Goal: Task Accomplishment & Management: Manage account settings

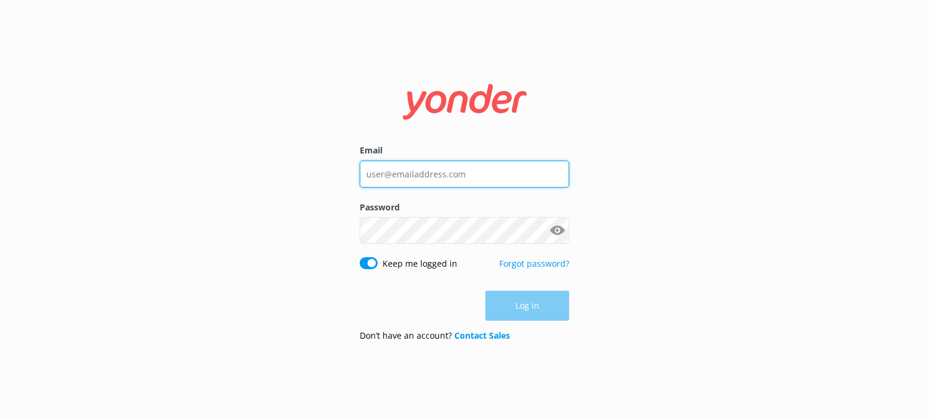
type input "[PERSON_NAME][EMAIL_ADDRESS][DOMAIN_NAME]"
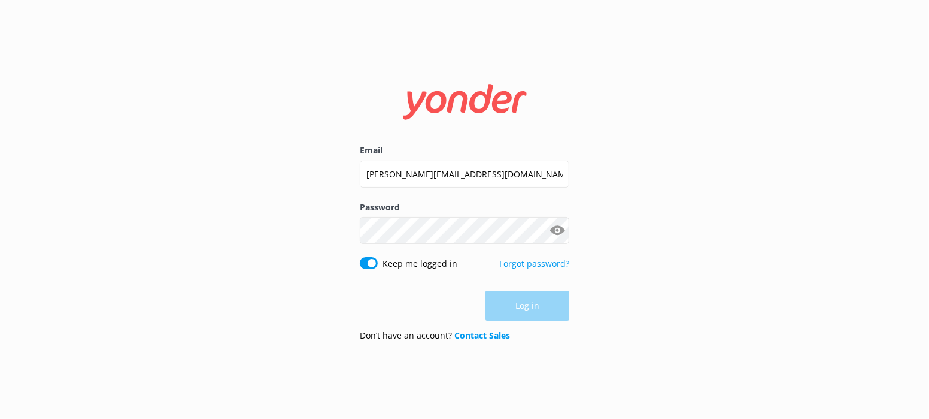
click at [518, 302] on div "Log in" at bounding box center [465, 305] width 210 height 30
click at [518, 302] on button "Log in" at bounding box center [528, 306] width 84 height 30
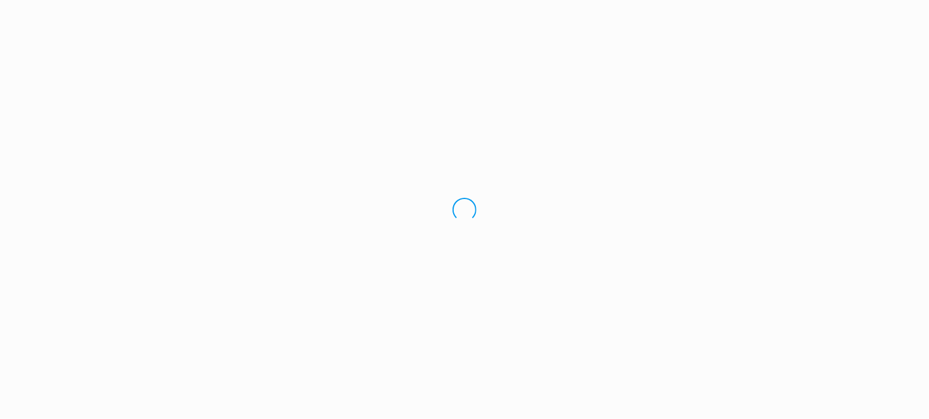
click at [711, 203] on div "Loading.." at bounding box center [464, 209] width 929 height 419
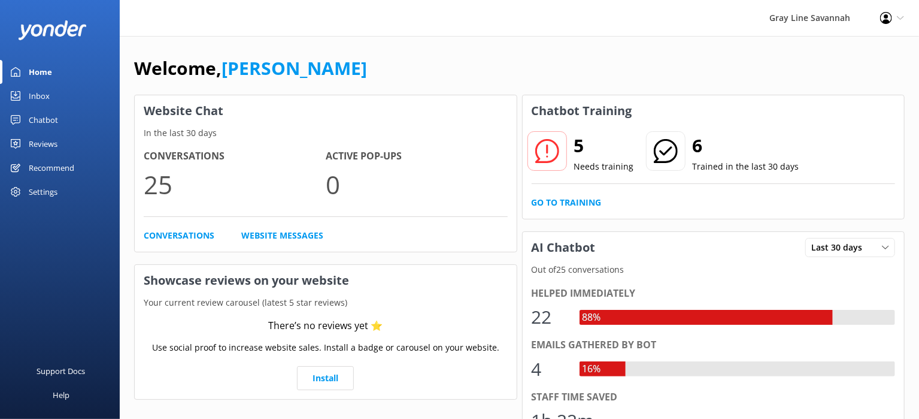
click at [549, 153] on icon at bounding box center [547, 151] width 24 height 24
click at [550, 204] on link "Go to Training" at bounding box center [567, 202] width 70 height 13
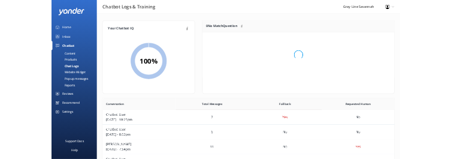
scroll to position [11, 10]
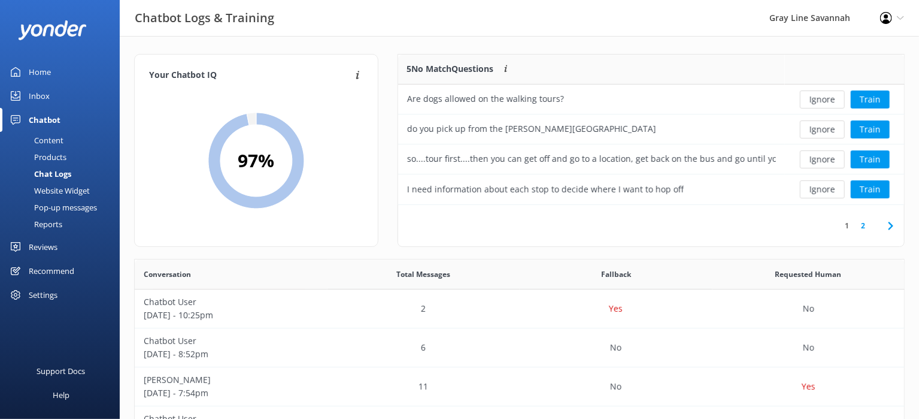
click at [892, 14] on div "Profile Settings Logout" at bounding box center [892, 18] width 54 height 36
click at [883, 15] on icon at bounding box center [886, 18] width 12 height 12
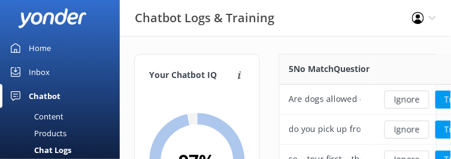
scroll to position [11, 11]
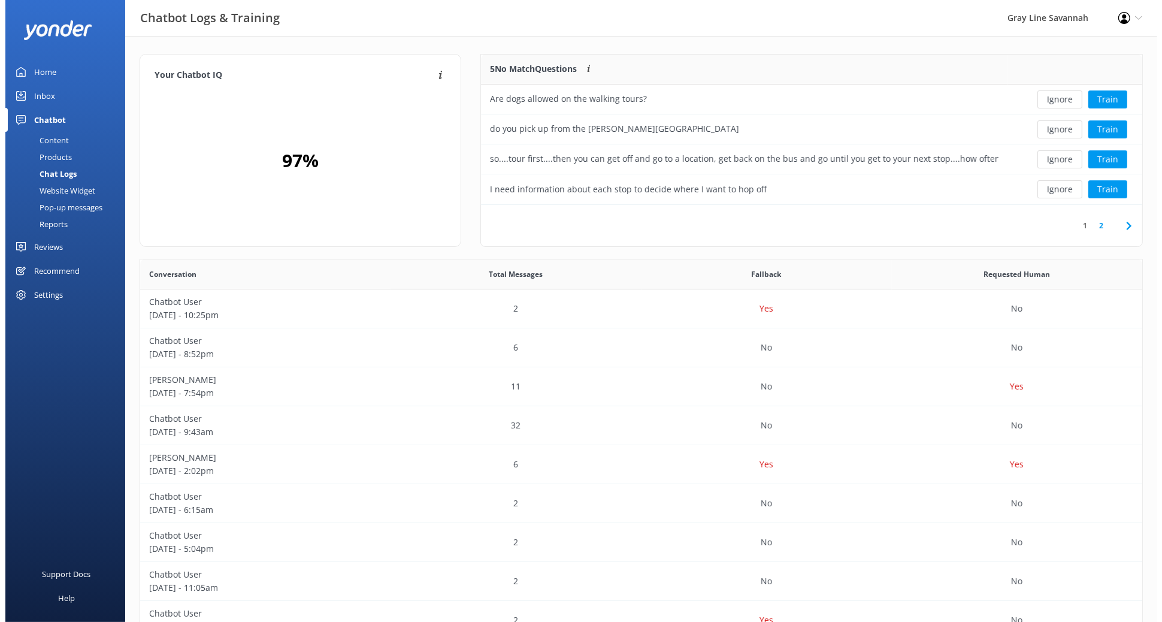
scroll to position [140, 650]
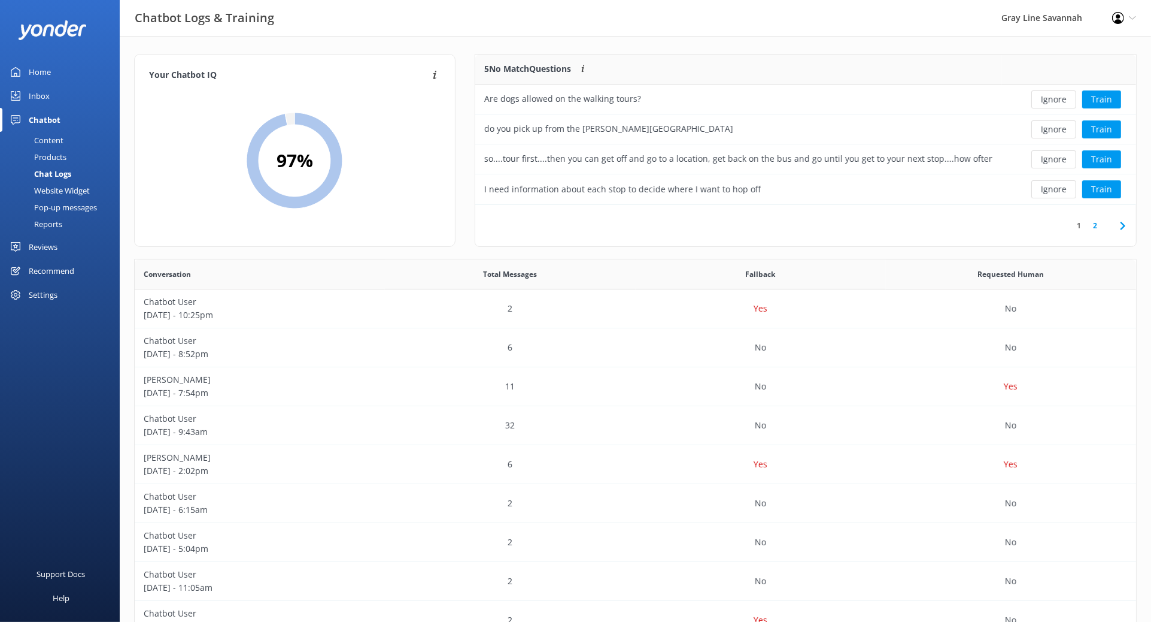
click at [1128, 25] on div "Profile Settings Logout" at bounding box center [1125, 18] width 54 height 36
click at [1131, 20] on icon at bounding box center [1132, 17] width 7 height 7
click at [1099, 50] on link "Profile Settings" at bounding box center [1092, 52] width 120 height 30
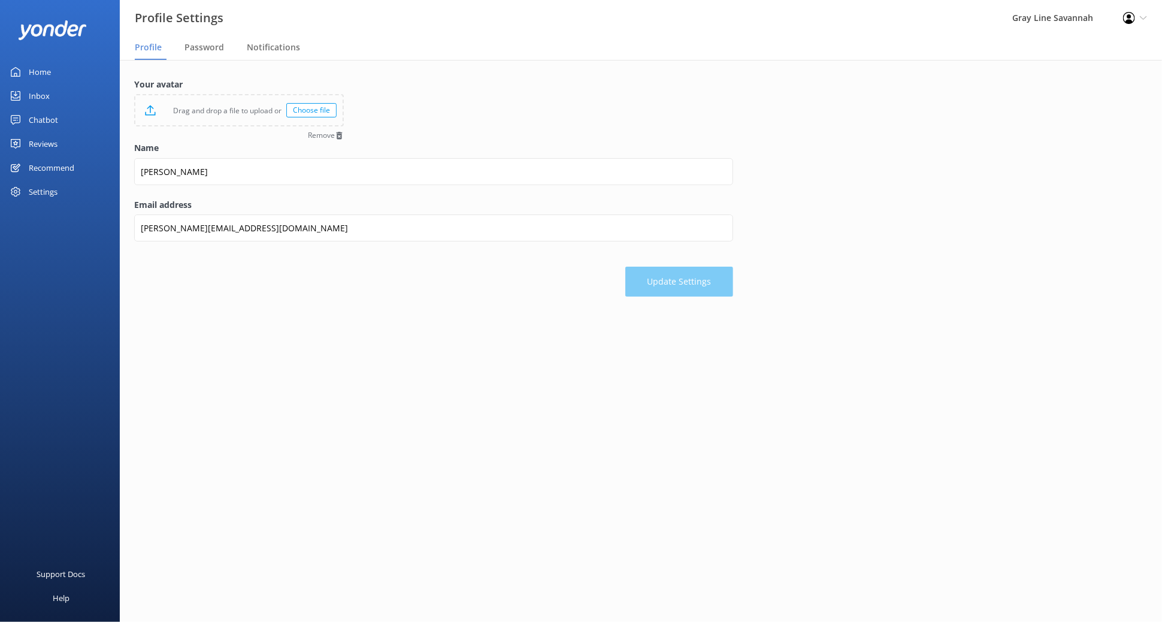
click at [587, 120] on form "Your avatar Drag and drop a file to upload or Choose file Remove Name [PERSON_N…" at bounding box center [433, 187] width 599 height 219
click at [59, 194] on div "Settings" at bounding box center [60, 192] width 120 height 24
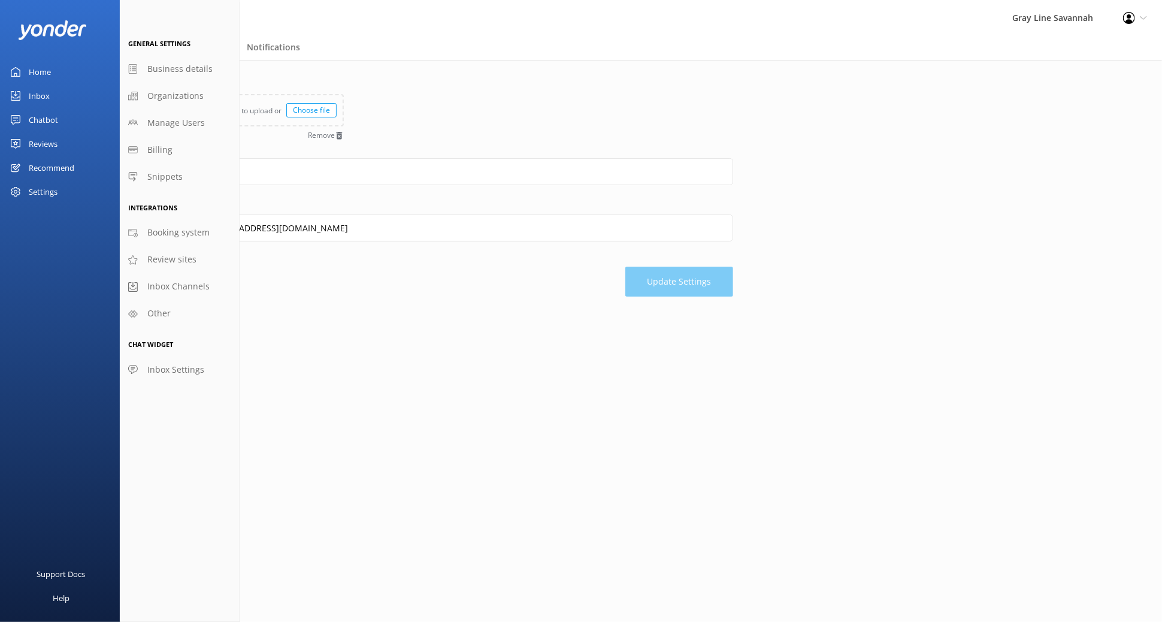
click at [56, 192] on div "Settings" at bounding box center [43, 192] width 29 height 24
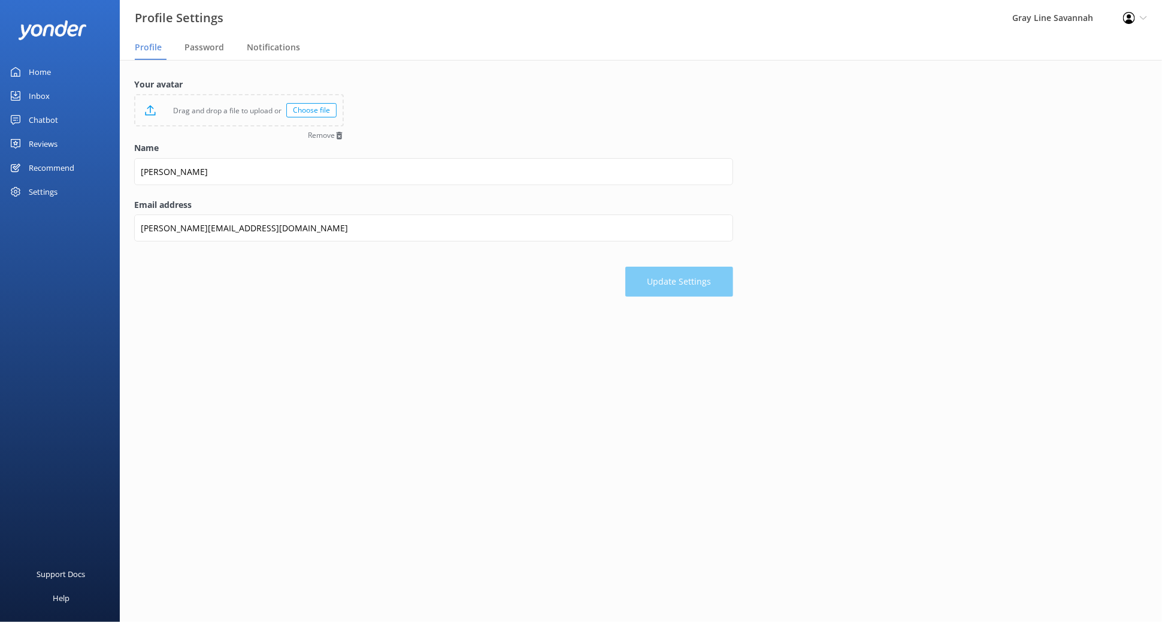
click at [56, 192] on div "Settings" at bounding box center [43, 192] width 29 height 24
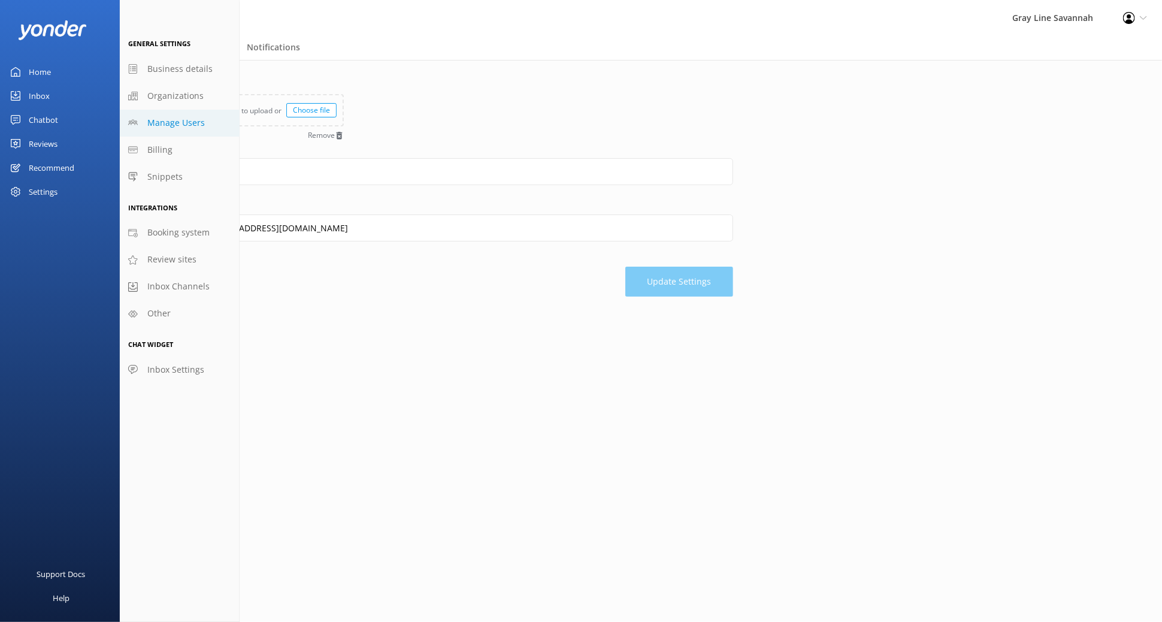
click at [192, 123] on span "Manage Users" at bounding box center [175, 122] width 57 height 13
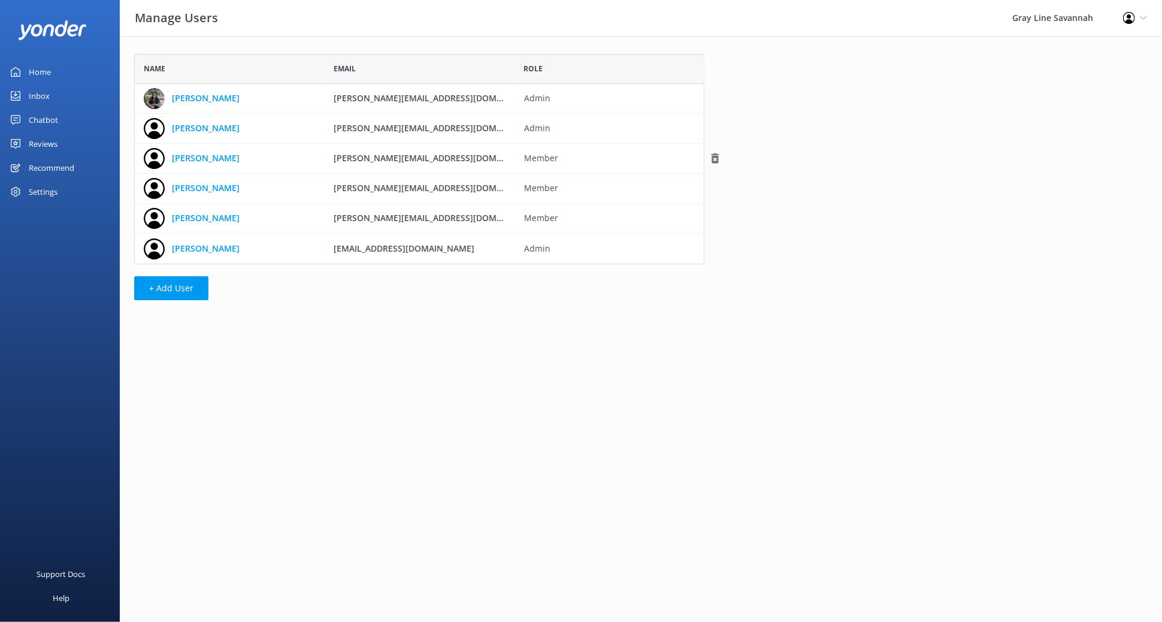
scroll to position [199, 559]
click at [208, 222] on div "[PERSON_NAME]" at bounding box center [230, 219] width 190 height 30
click at [190, 215] on link "[PERSON_NAME]" at bounding box center [206, 217] width 68 height 13
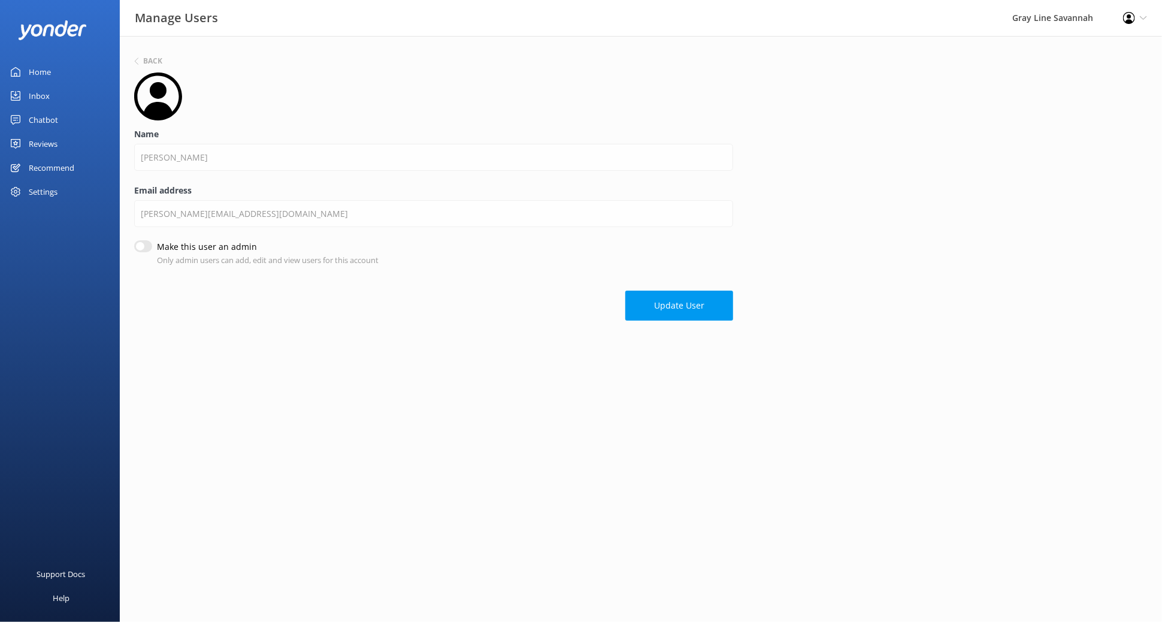
click at [147, 244] on input "Make this user an admin" at bounding box center [143, 246] width 18 height 12
checkbox input "true"
click at [696, 309] on button "Update User" at bounding box center [679, 305] width 108 height 30
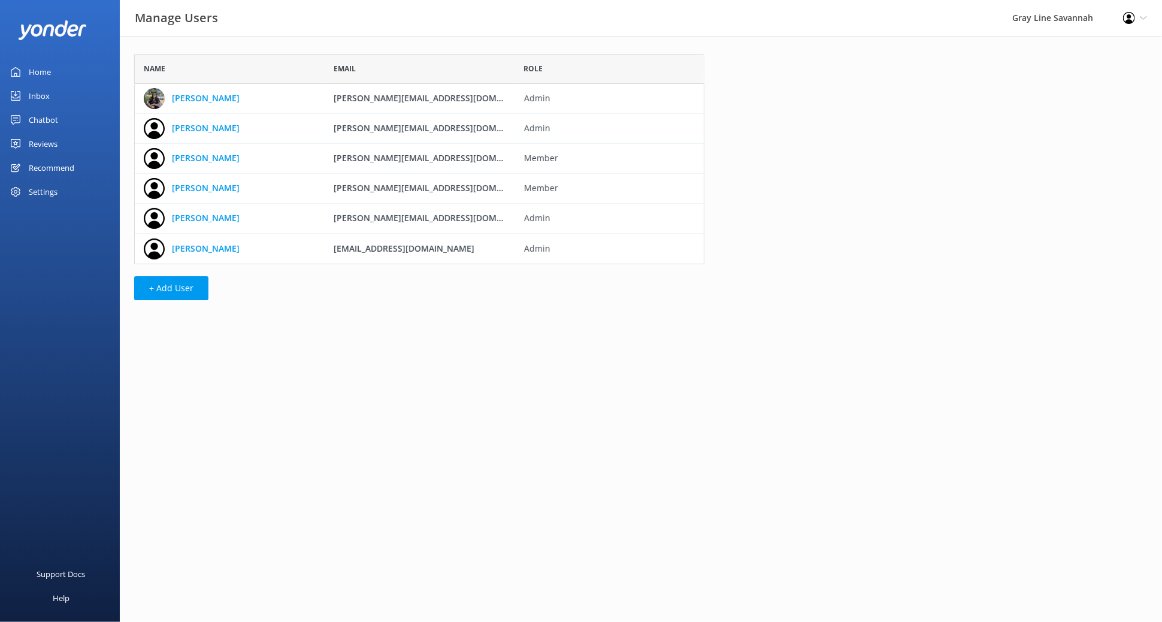
scroll to position [199, 559]
click at [169, 283] on button "+ Add User" at bounding box center [171, 288] width 74 height 24
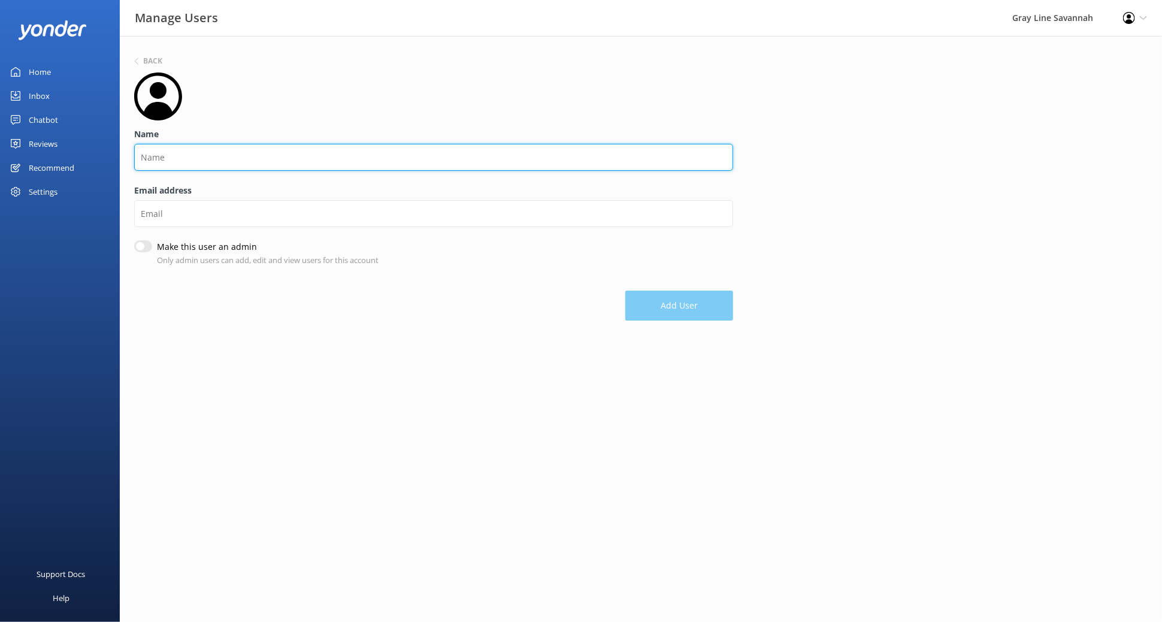
click at [205, 154] on input "Name" at bounding box center [433, 157] width 599 height 27
type input "v"
type input "[PERSON_NAME]"
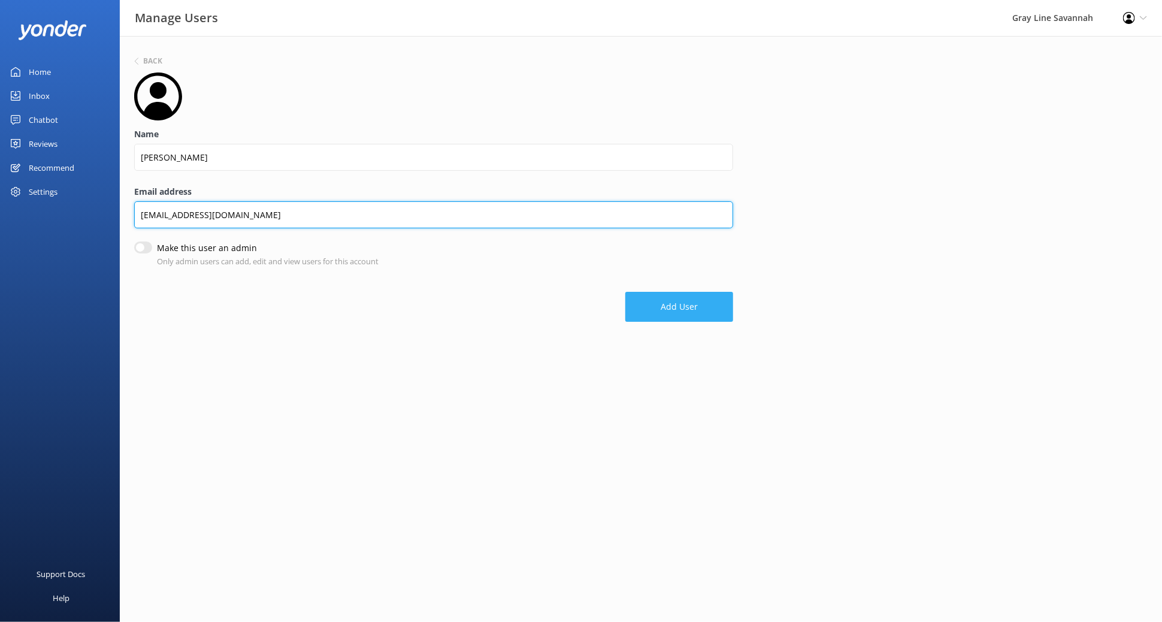
type input "[EMAIL_ADDRESS][DOMAIN_NAME]"
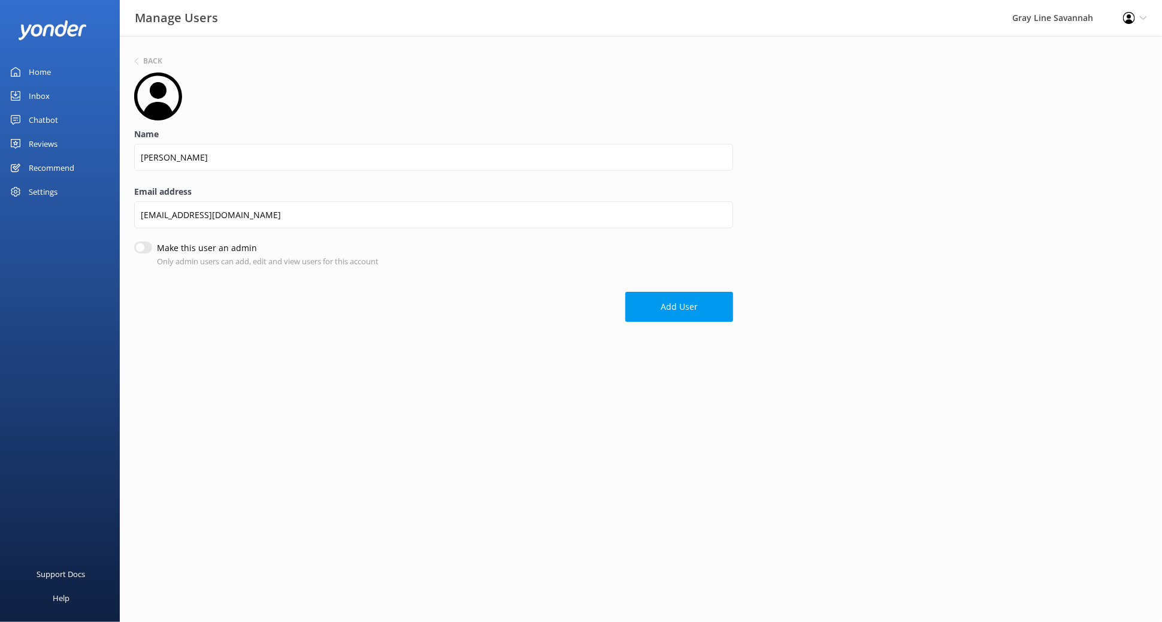
click at [652, 308] on button "Add User" at bounding box center [679, 307] width 108 height 30
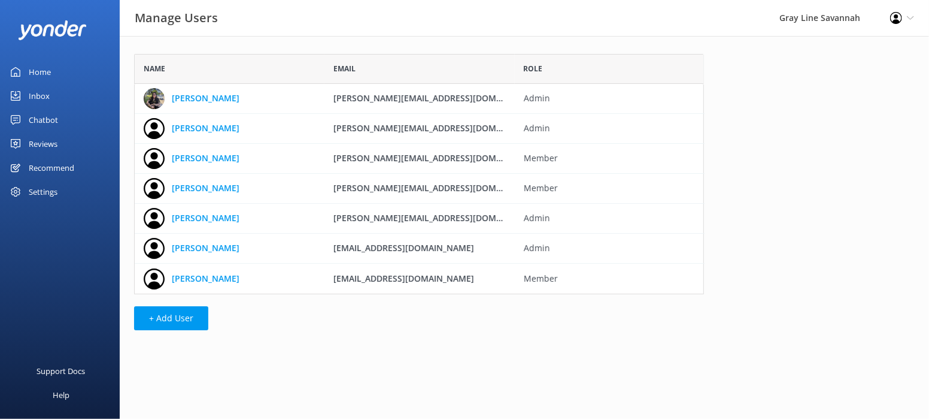
scroll to position [229, 559]
click at [57, 73] on link "Home" at bounding box center [60, 72] width 120 height 24
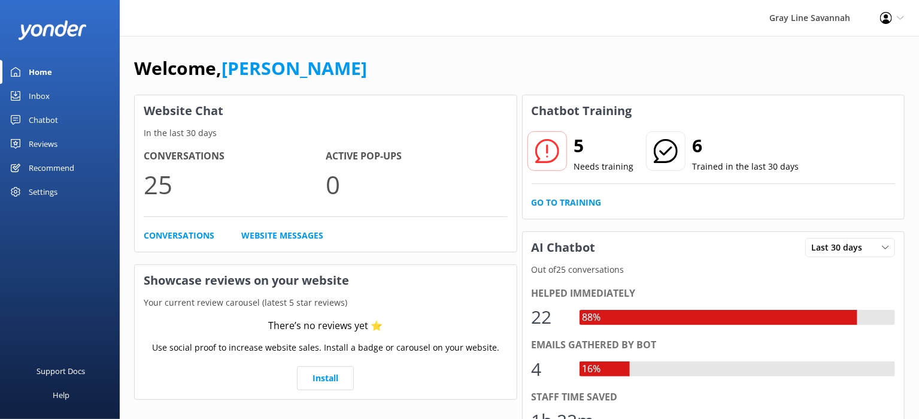
click at [40, 96] on div "Inbox" at bounding box center [39, 96] width 21 height 24
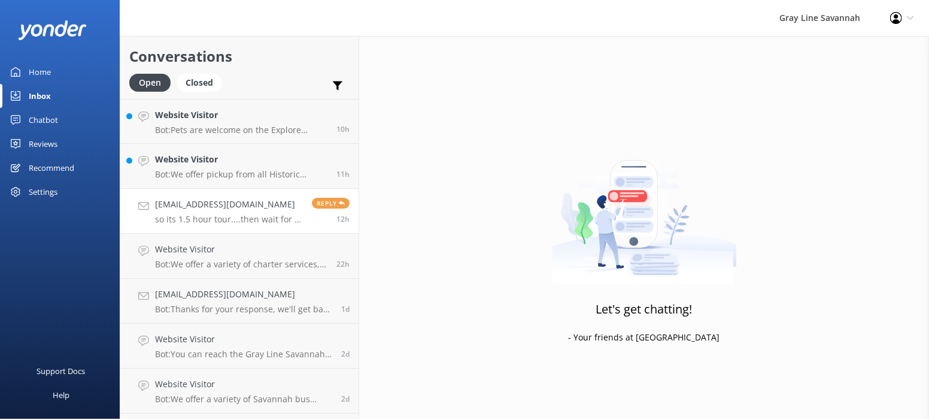
click at [216, 203] on h4 "[EMAIL_ADDRESS][DOMAIN_NAME]" at bounding box center [229, 204] width 148 height 13
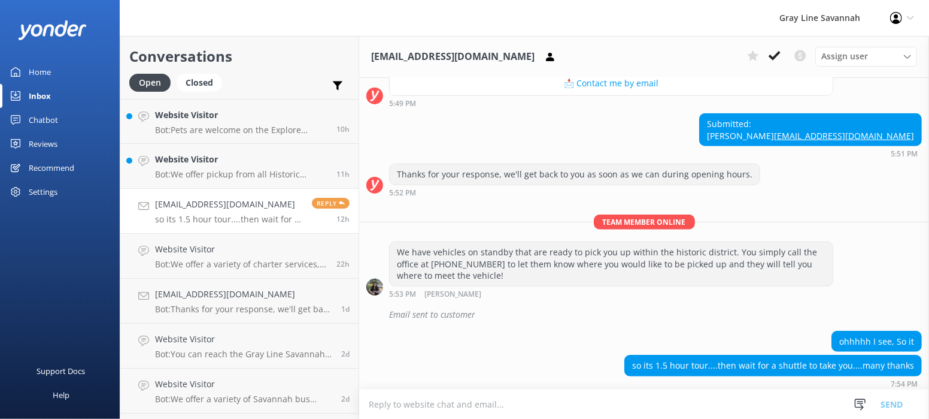
scroll to position [527, 0]
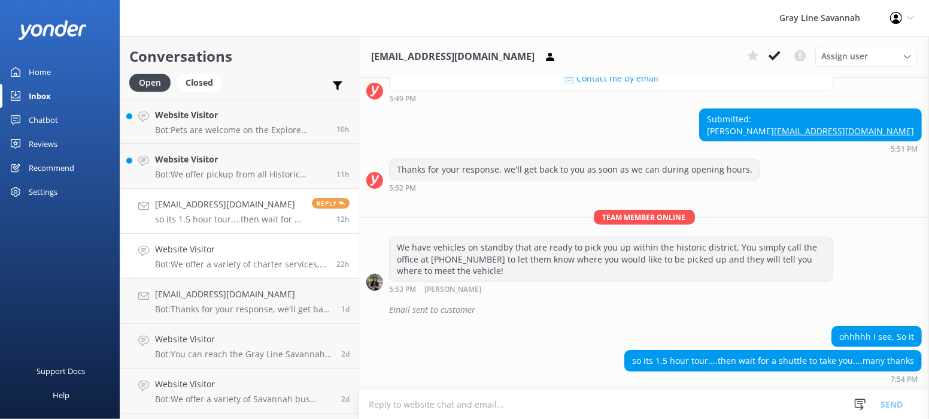
click at [237, 259] on div "Website Visitor Bot: We offer a variety of charter services, including corporat…" at bounding box center [241, 256] width 172 height 26
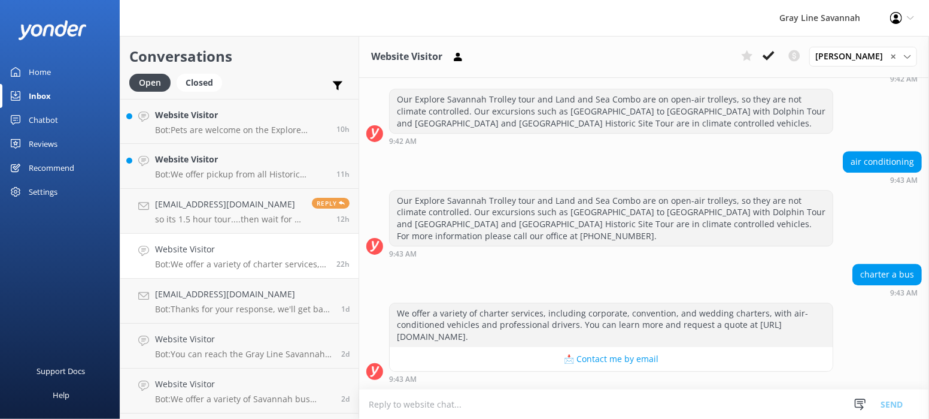
scroll to position [2287, 0]
click at [244, 304] on p "Bot: Thanks for your response, we'll get back to you as soon as we can during o…" at bounding box center [243, 309] width 177 height 11
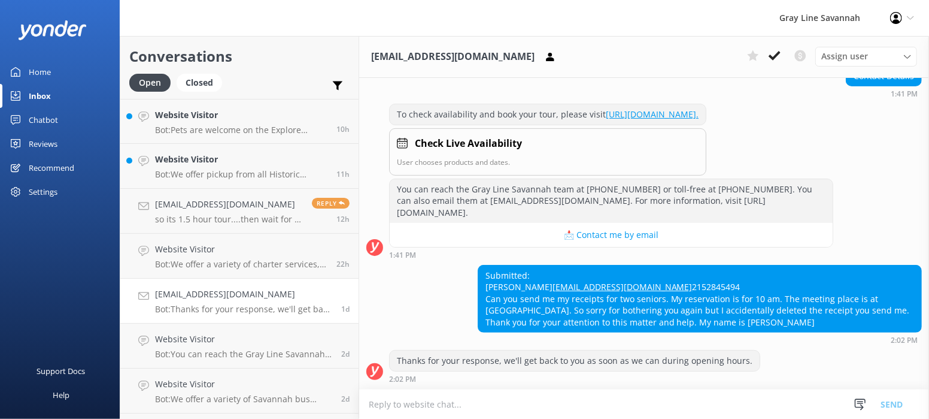
scroll to position [219, 0]
click at [146, 297] on icon at bounding box center [143, 295] width 11 height 11
drag, startPoint x: 296, startPoint y: 291, endPoint x: 278, endPoint y: 299, distance: 20.4
click at [278, 299] on h4 "[EMAIL_ADDRESS][DOMAIN_NAME]" at bounding box center [243, 293] width 177 height 13
click at [881, 57] on div "Assign user" at bounding box center [867, 56] width 96 height 13
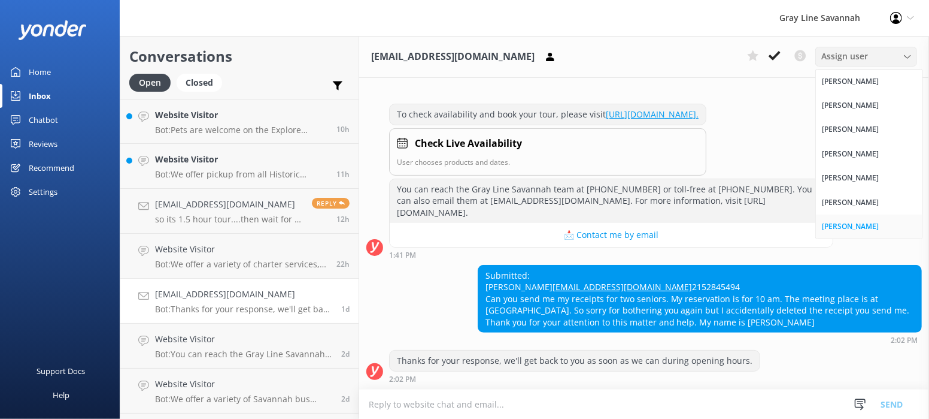
click at [879, 223] on div "[PERSON_NAME]" at bounding box center [850, 226] width 57 height 12
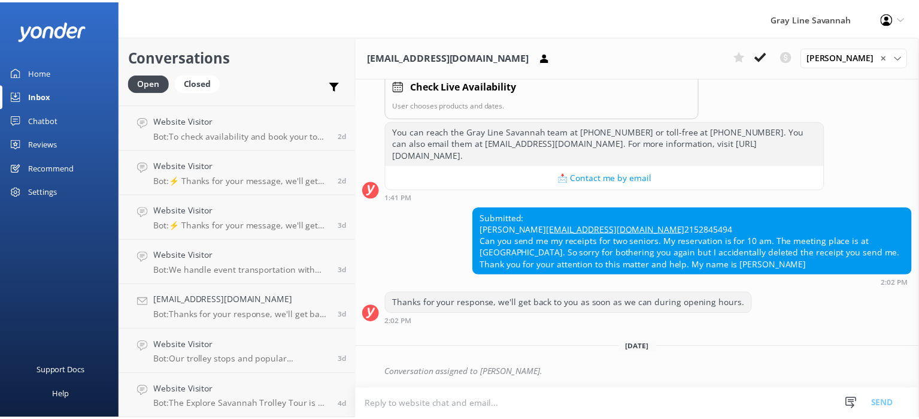
scroll to position [0, 0]
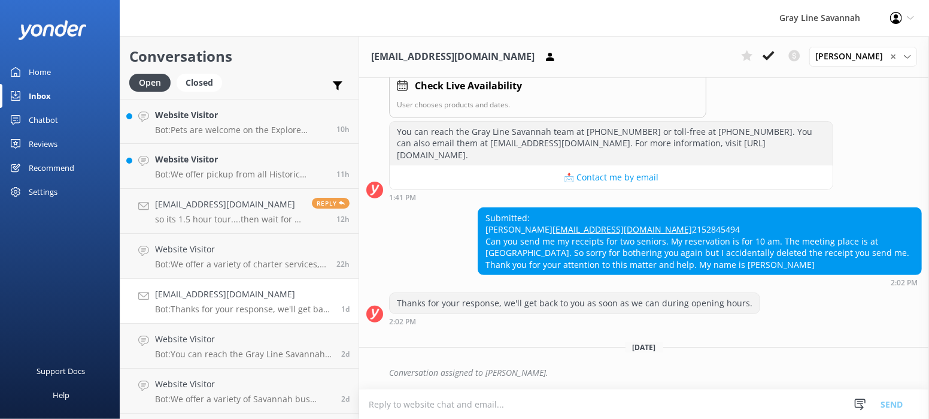
click at [67, 116] on link "Chatbot" at bounding box center [60, 120] width 120 height 24
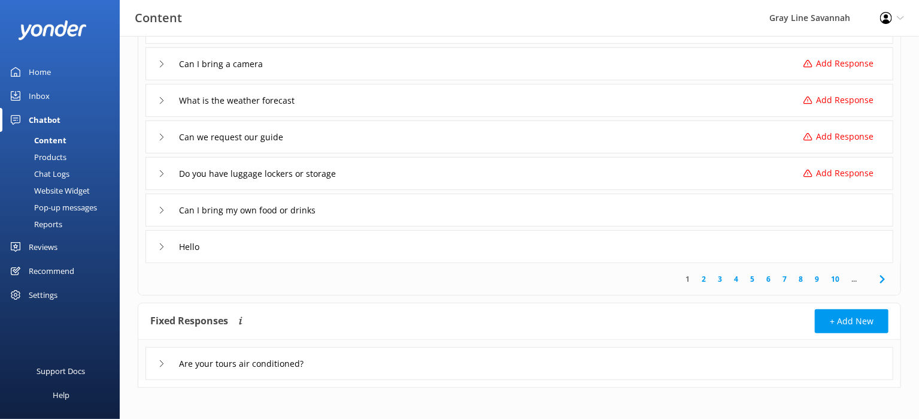
scroll to position [246, 0]
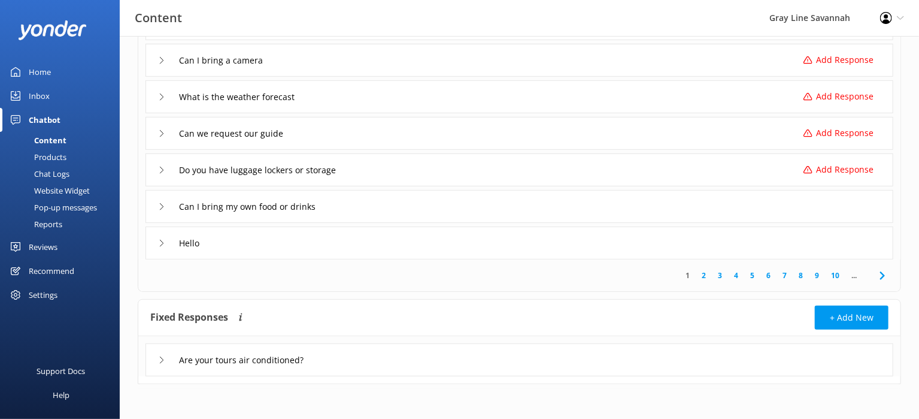
click at [60, 168] on div "Chat Logs" at bounding box center [38, 173] width 62 height 17
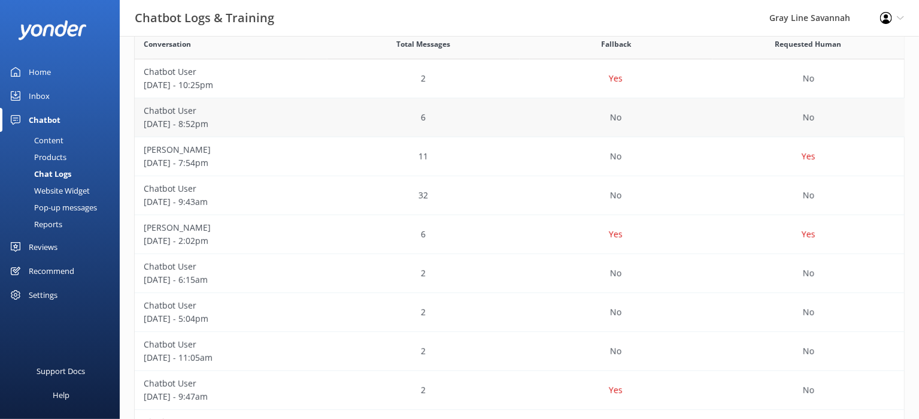
scroll to position [199, 0]
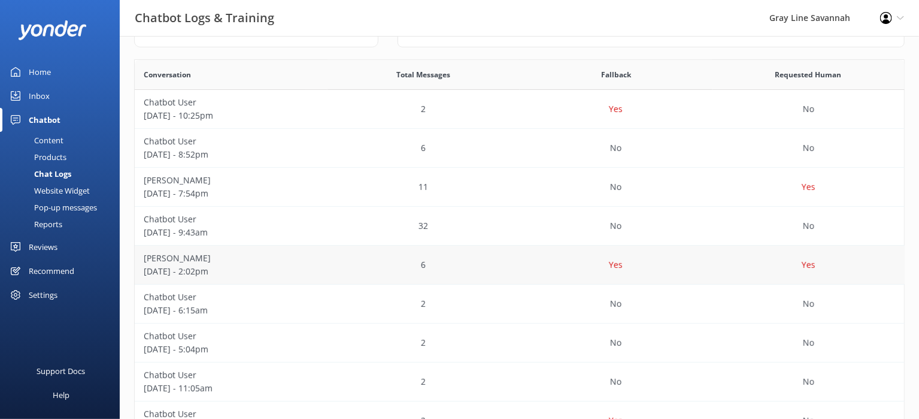
click at [285, 272] on p "[DATE] - 2:02pm" at bounding box center [231, 271] width 175 height 13
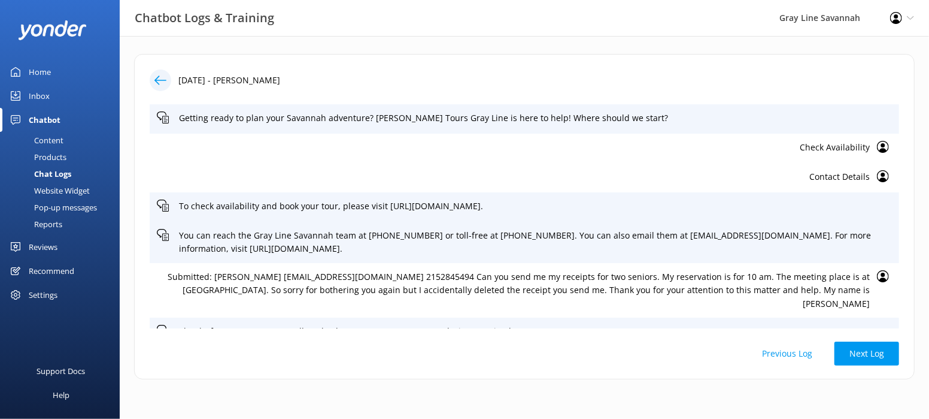
scroll to position [48, 0]
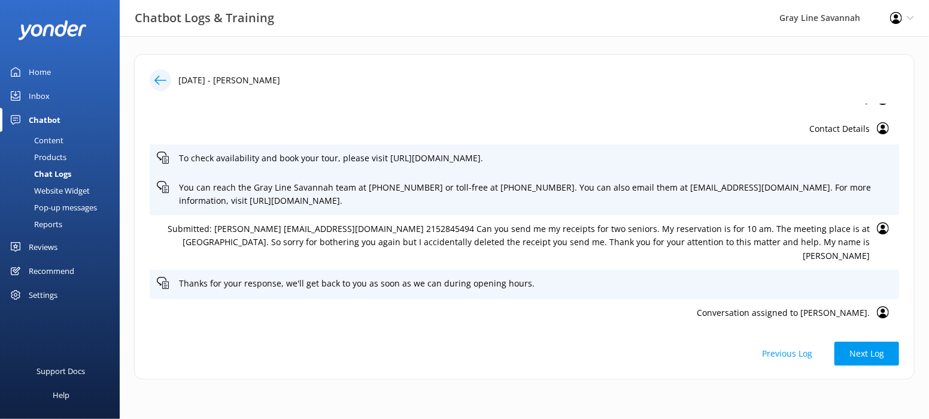
click at [771, 312] on p "Conversation assigned to [PERSON_NAME]." at bounding box center [513, 312] width 713 height 13
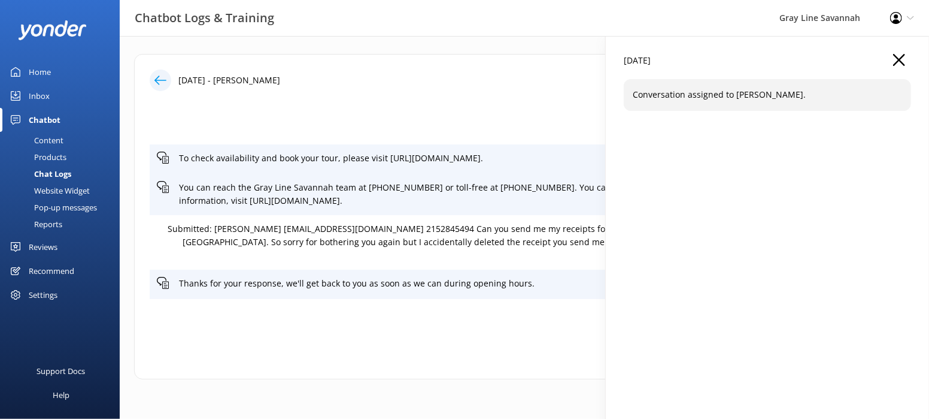
click at [895, 63] on icon "button" at bounding box center [899, 60] width 12 height 12
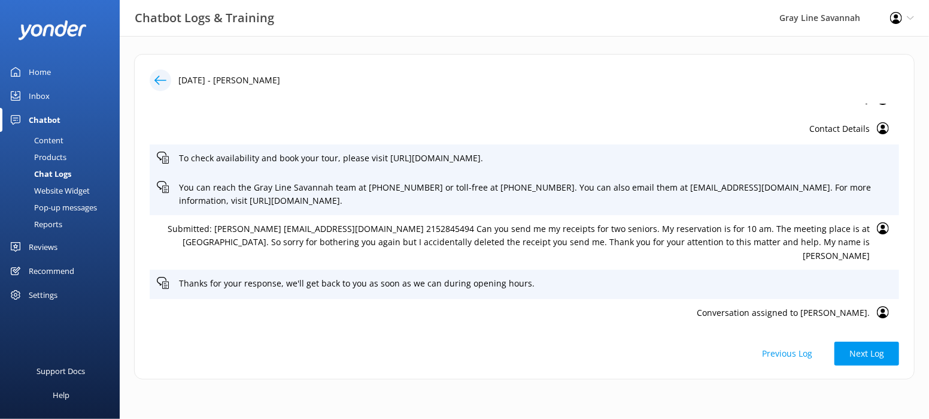
click at [877, 126] on icon at bounding box center [883, 128] width 12 height 12
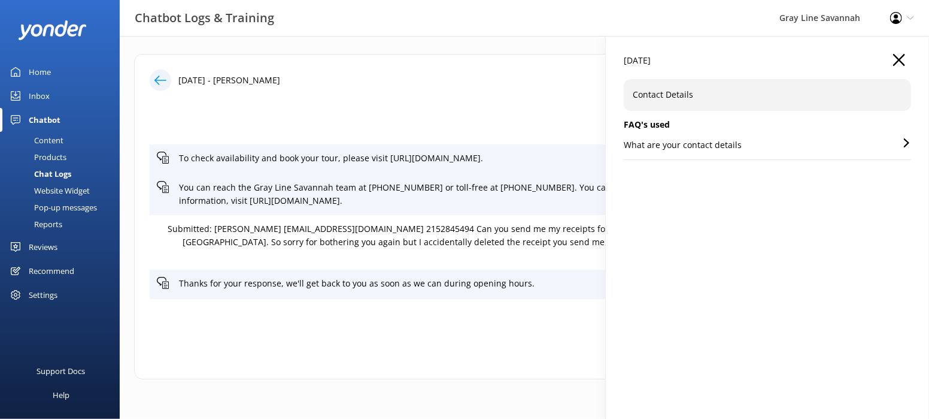
click at [766, 145] on div "What are your contact details" at bounding box center [767, 148] width 287 height 21
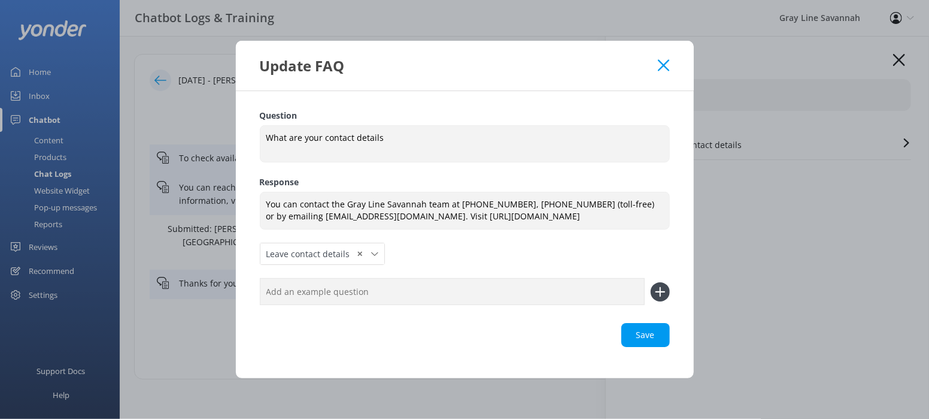
click at [658, 67] on icon at bounding box center [663, 65] width 11 height 12
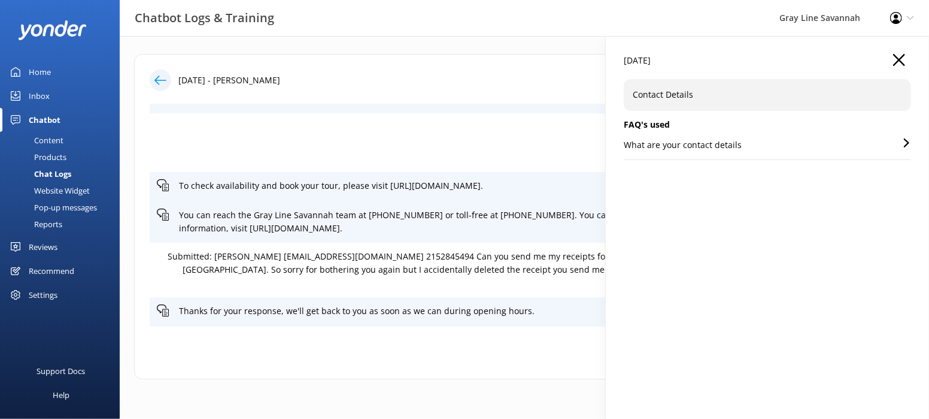
scroll to position [0, 0]
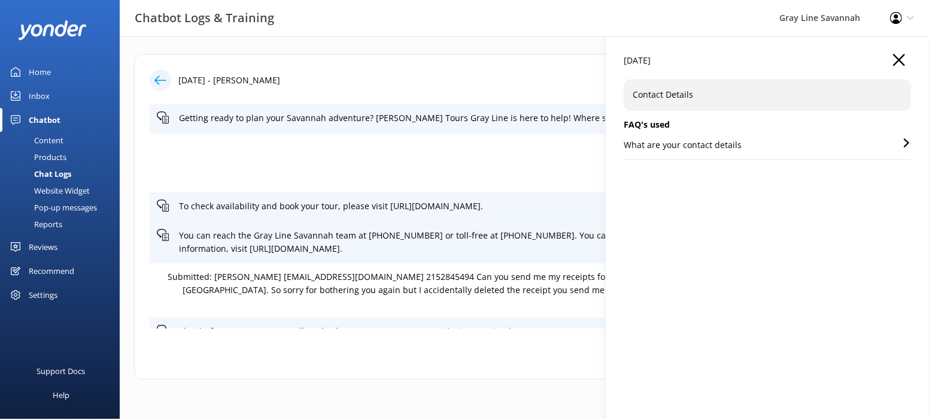
click at [910, 62] on div "[DATE]" at bounding box center [767, 66] width 287 height 25
click at [899, 64] on icon "button" at bounding box center [899, 60] width 12 height 12
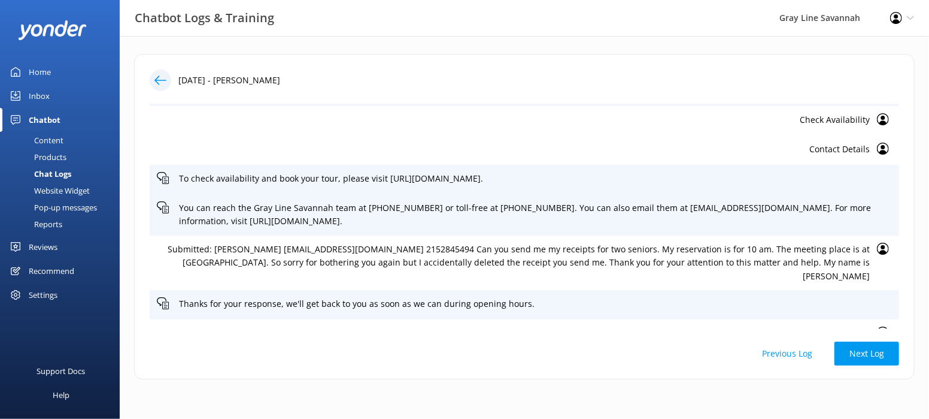
scroll to position [48, 0]
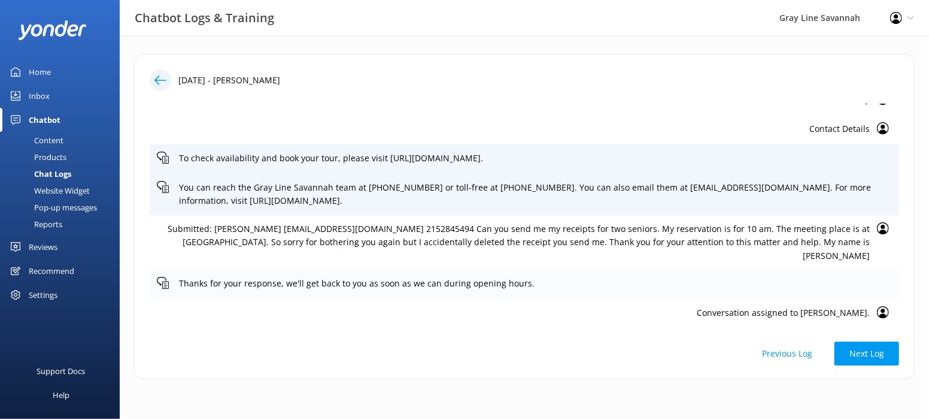
click at [516, 284] on p "Thanks for your response, we'll get back to you as soon as we can during openin…" at bounding box center [535, 283] width 713 height 13
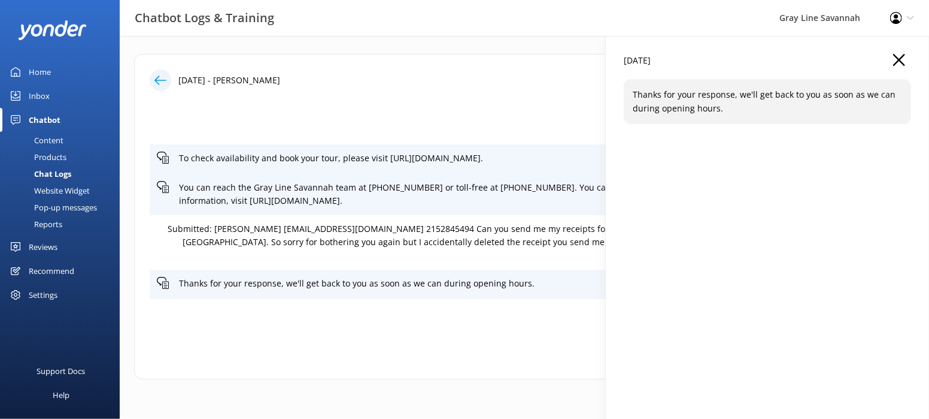
click at [721, 263] on div "[DATE] Thanks for your response, we'll get back to you as soon as we can during…" at bounding box center [767, 245] width 323 height 419
click at [897, 63] on icon "button" at bounding box center [899, 60] width 12 height 12
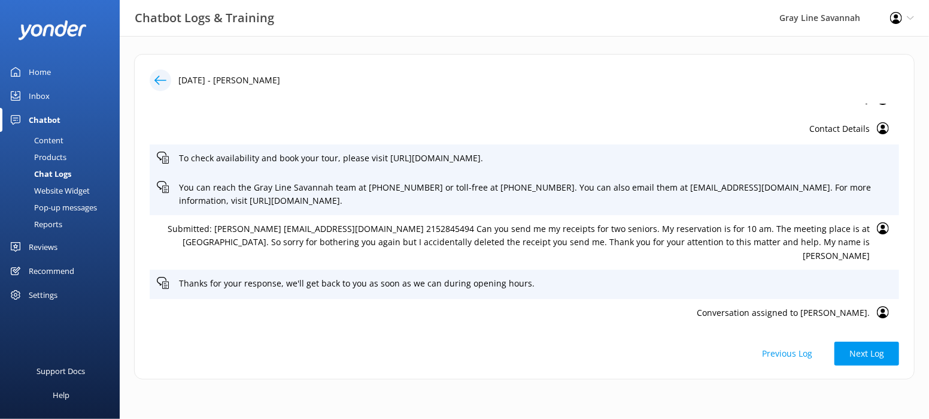
click at [162, 82] on icon at bounding box center [160, 80] width 12 height 12
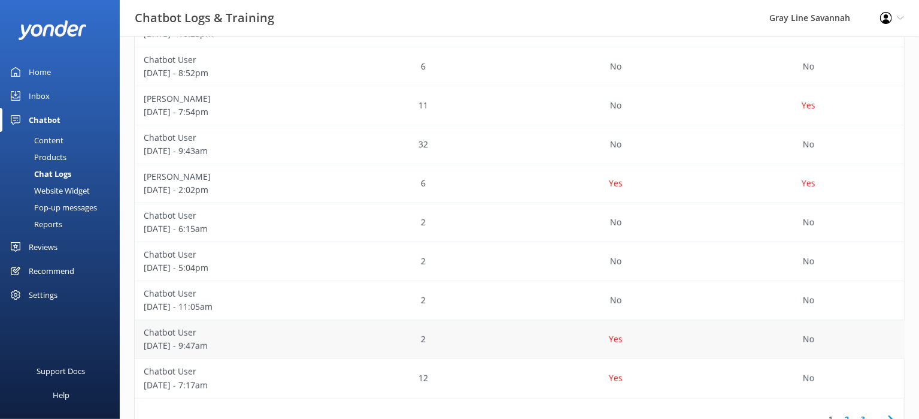
scroll to position [259, 0]
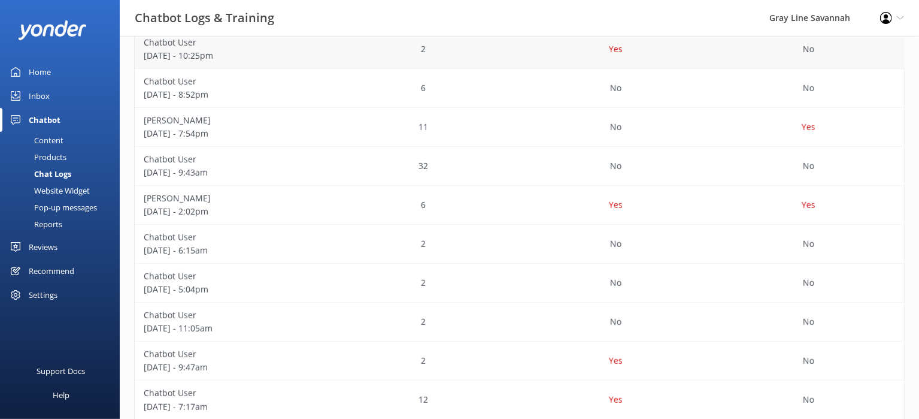
click at [259, 42] on p "Chatbot User" at bounding box center [231, 42] width 175 height 13
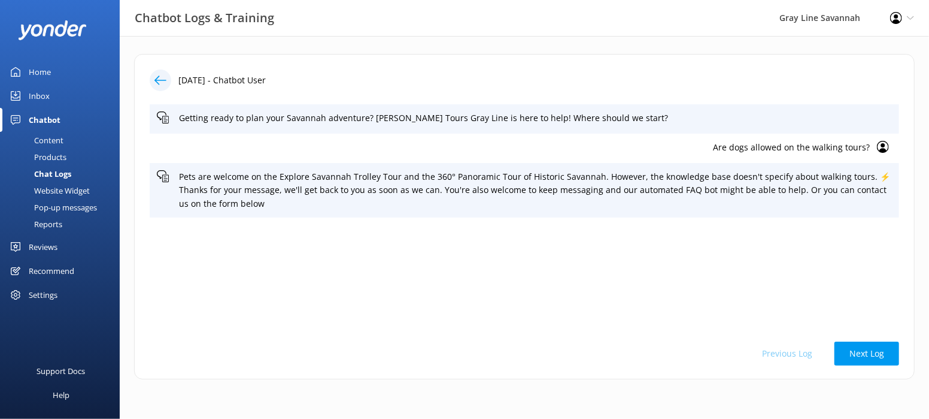
click at [691, 341] on div "Previous Log Next Log" at bounding box center [525, 353] width 750 height 24
click at [160, 80] on use at bounding box center [160, 79] width 12 height 9
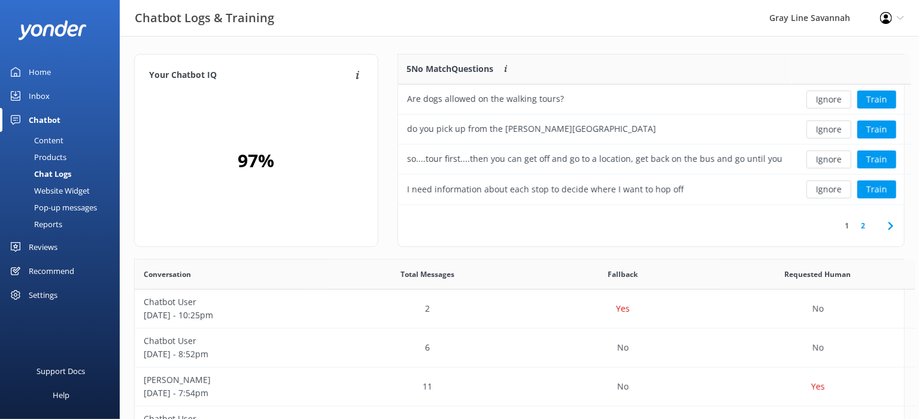
scroll to position [140, 496]
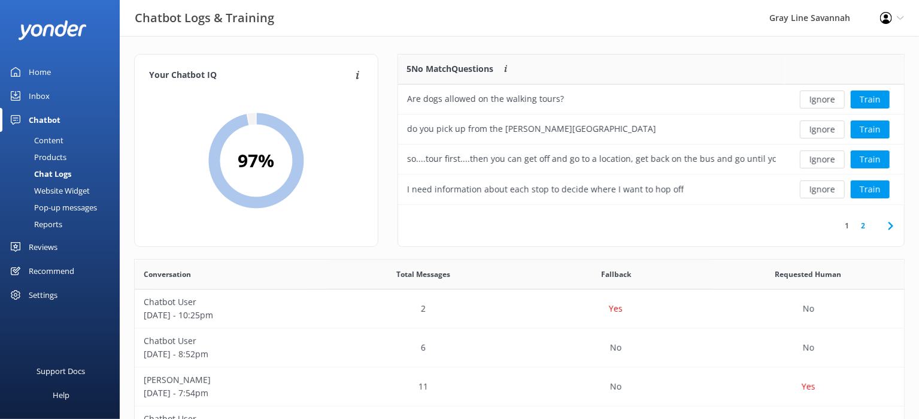
drag, startPoint x: 28, startPoint y: 71, endPoint x: 103, endPoint y: 65, distance: 75.6
click at [28, 71] on link "Home" at bounding box center [60, 72] width 120 height 24
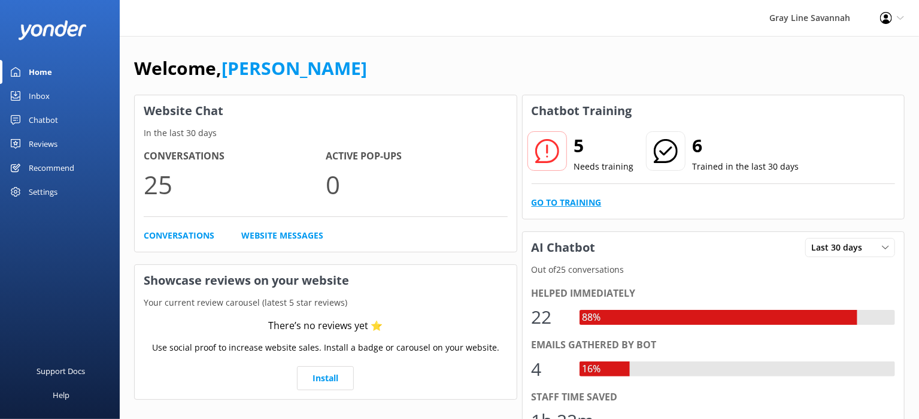
click at [552, 202] on link "Go to Training" at bounding box center [567, 202] width 70 height 13
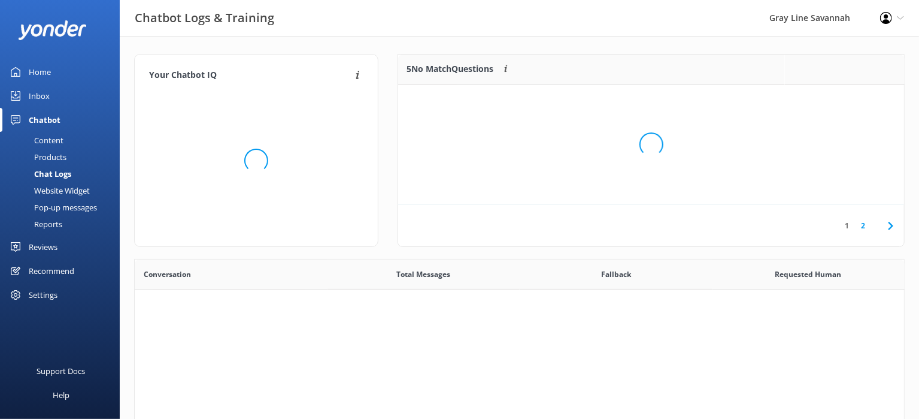
scroll to position [409, 759]
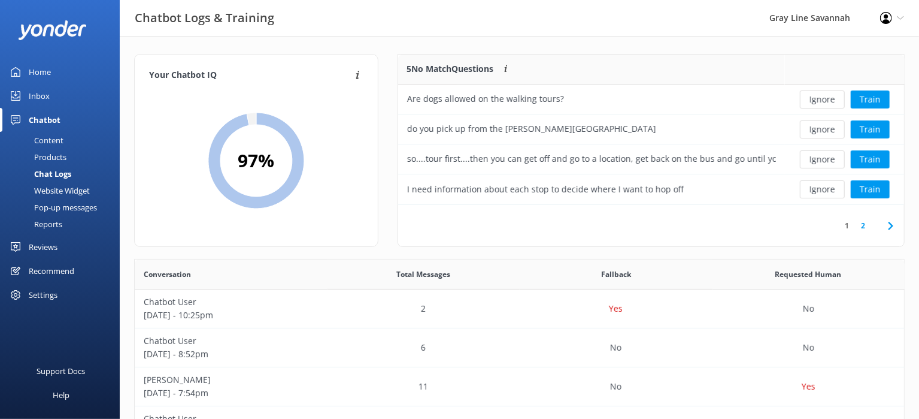
click at [746, 263] on div "Requested Human" at bounding box center [809, 274] width 193 height 30
click at [671, 263] on div "Fallback" at bounding box center [616, 274] width 193 height 30
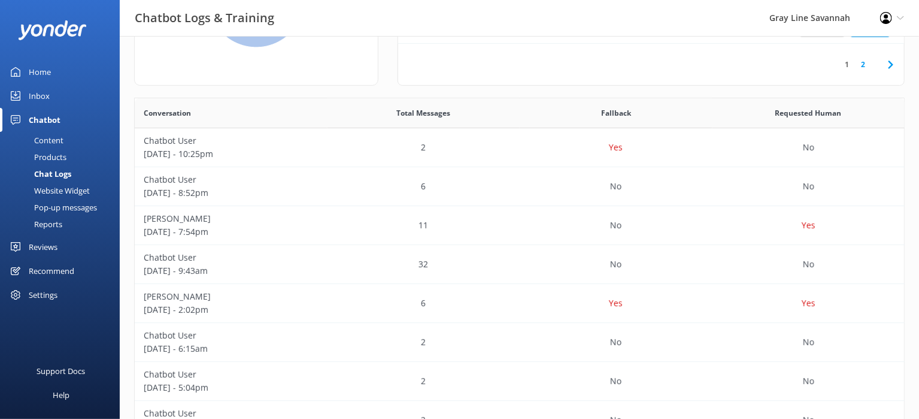
scroll to position [326, 0]
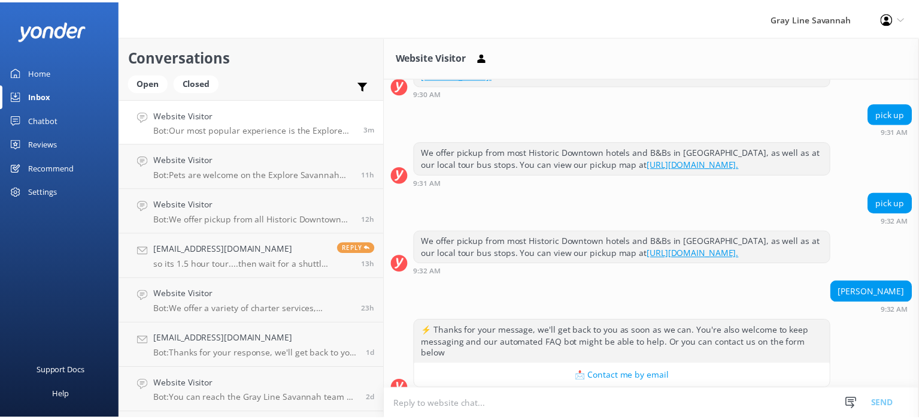
scroll to position [456, 0]
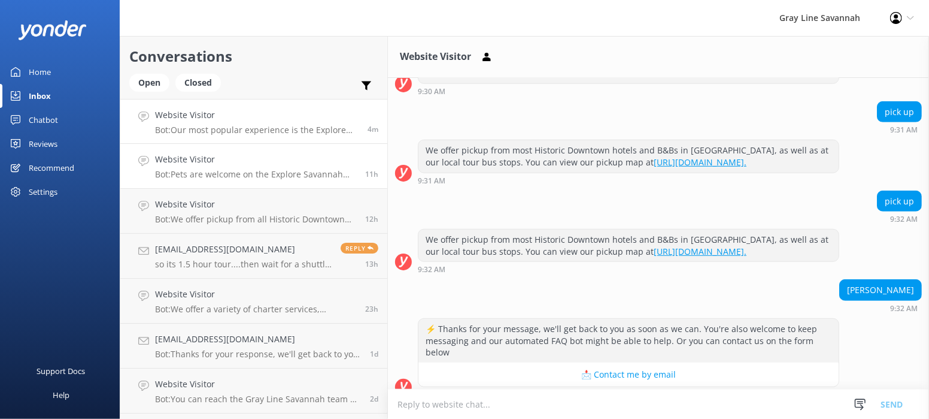
click at [244, 160] on h4 "Website Visitor" at bounding box center [255, 159] width 201 height 13
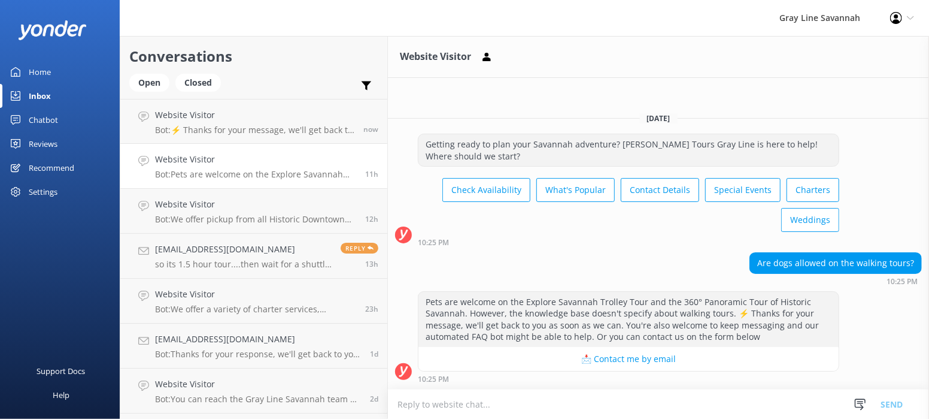
click at [38, 71] on div "Home" at bounding box center [40, 72] width 22 height 24
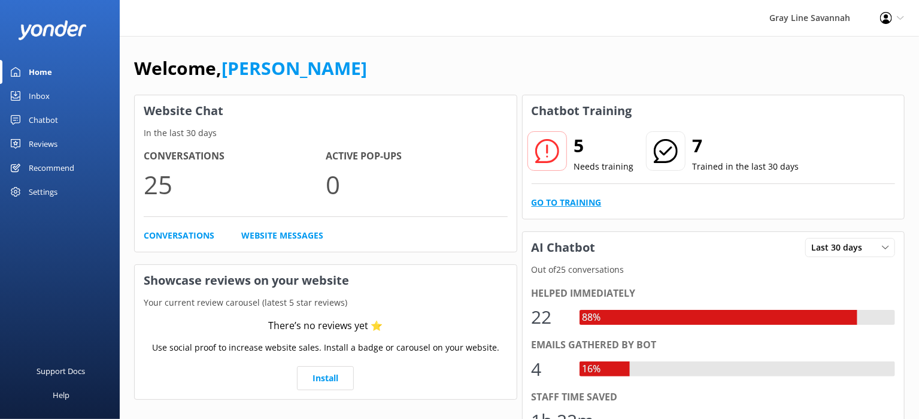
click at [591, 202] on link "Go to Training" at bounding box center [567, 202] width 70 height 13
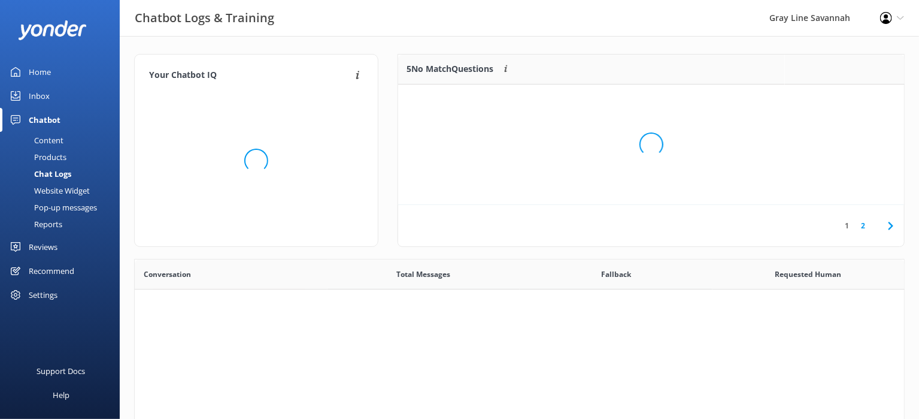
scroll to position [409, 759]
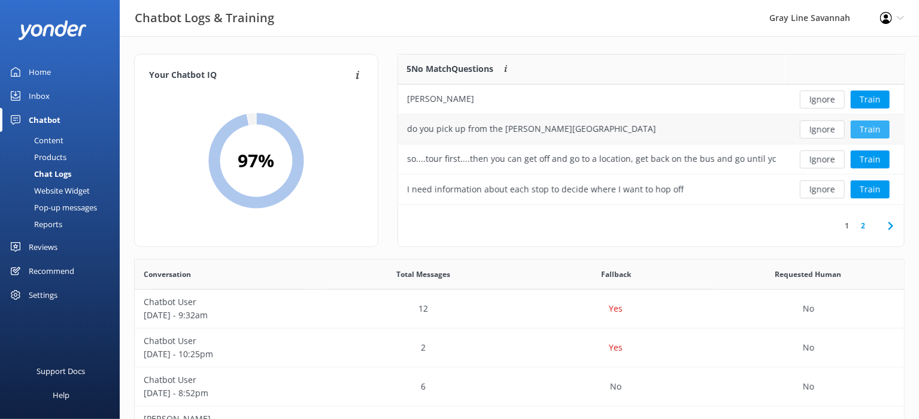
click at [869, 126] on button "Train" at bounding box center [870, 129] width 39 height 18
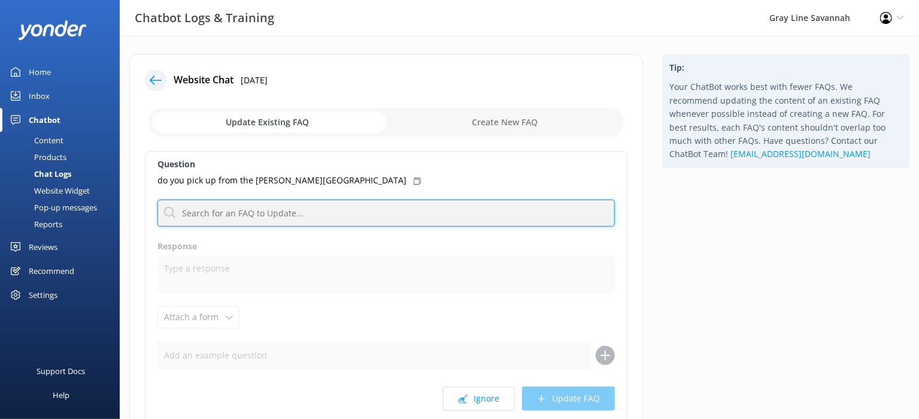
click at [350, 215] on input "text" at bounding box center [385, 212] width 457 height 27
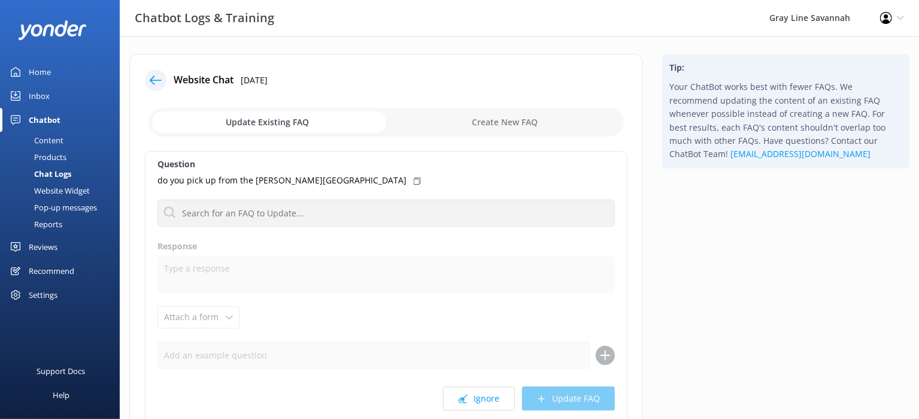
click at [156, 74] on icon at bounding box center [156, 80] width 12 height 12
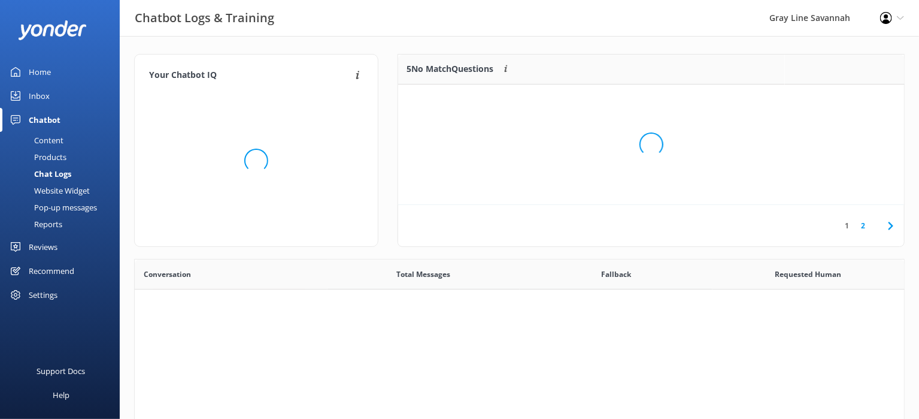
scroll to position [409, 759]
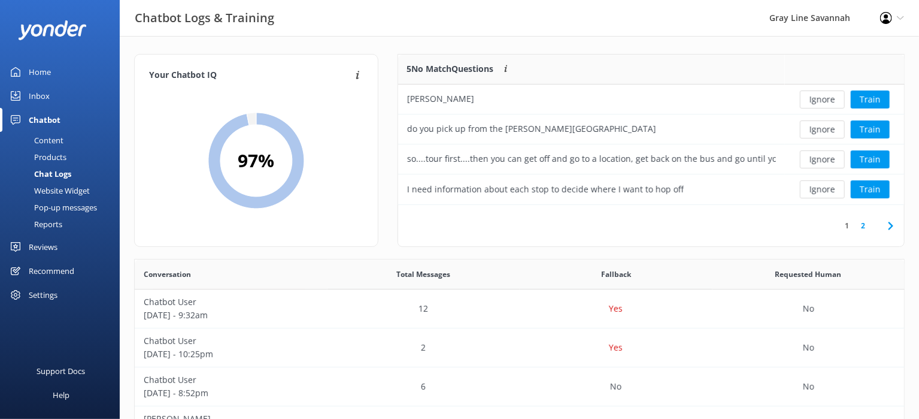
click at [889, 224] on icon at bounding box center [891, 226] width 14 height 14
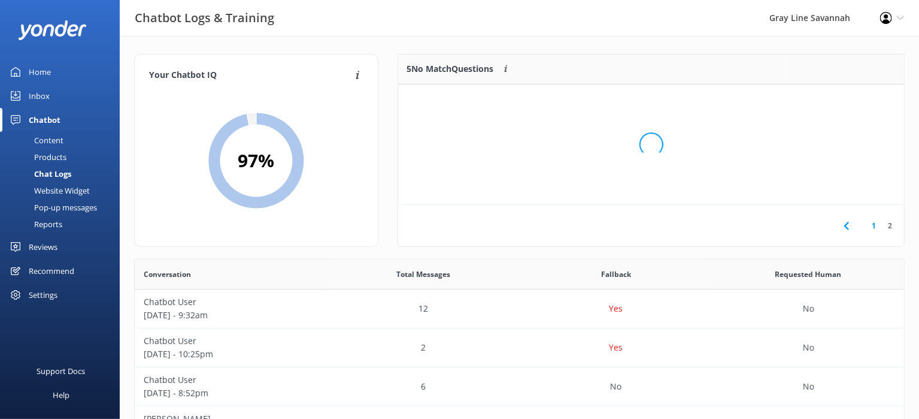
scroll to position [10, 10]
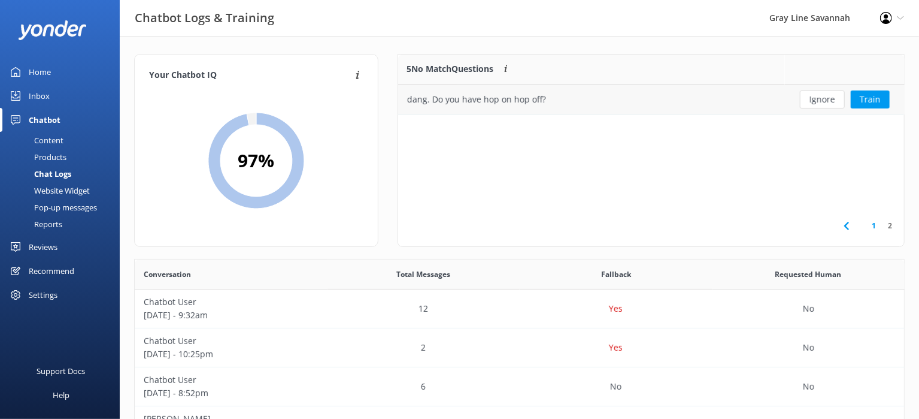
click at [824, 94] on button "Ignore" at bounding box center [822, 99] width 45 height 18
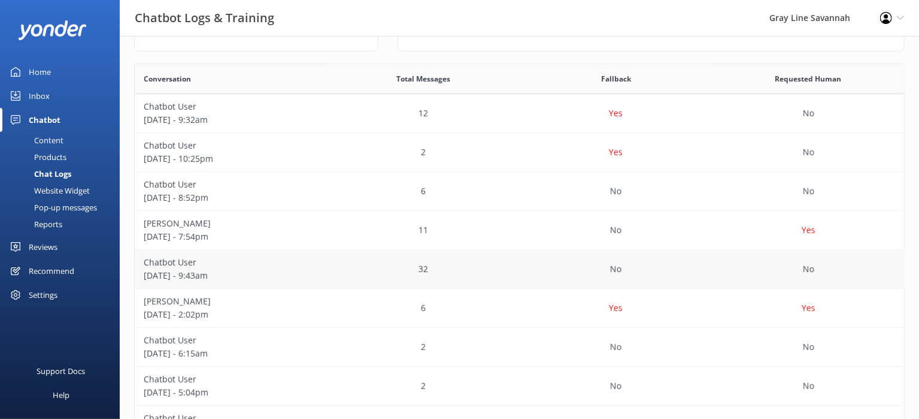
scroll to position [199, 0]
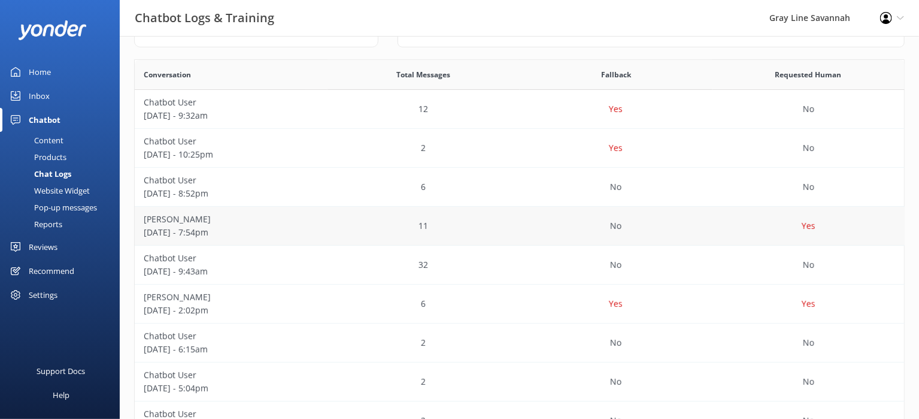
click at [678, 225] on div "No" at bounding box center [616, 226] width 193 height 39
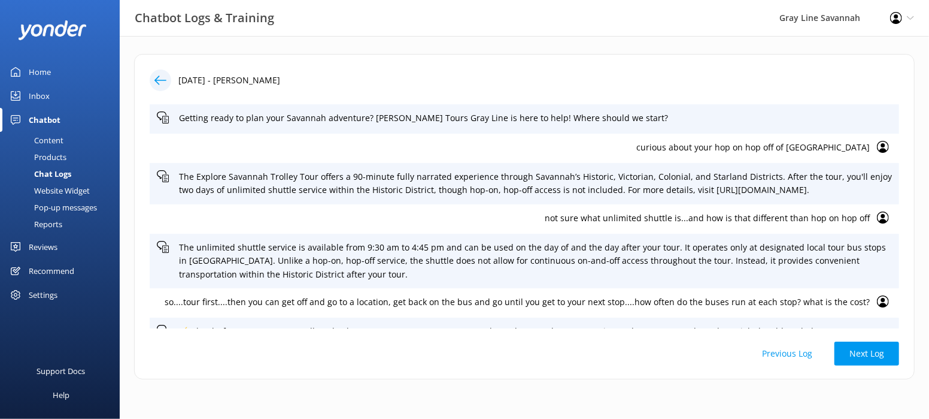
click at [159, 74] on icon at bounding box center [160, 80] width 12 height 12
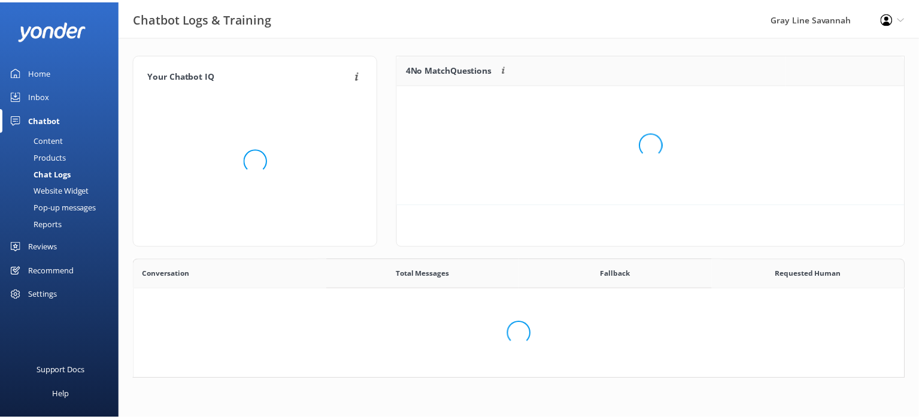
scroll to position [110, 771]
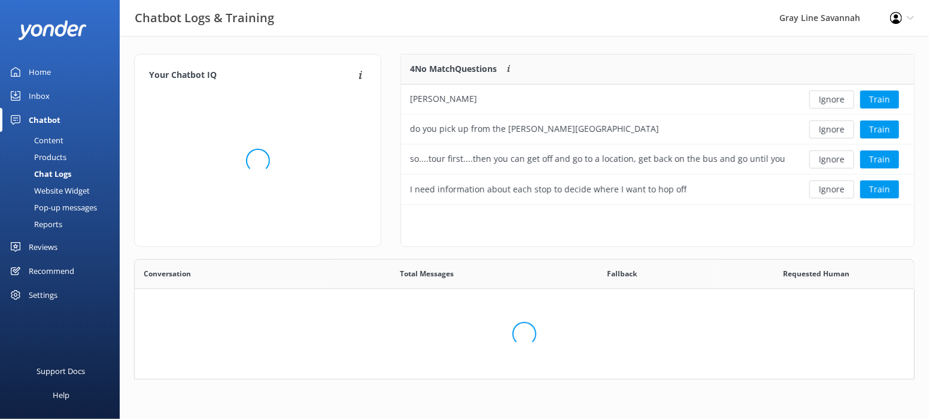
click at [784, 59] on div "4 No Match Questions Customers sometimes ask questions that don't fully match a…" at bounding box center [597, 69] width 393 height 30
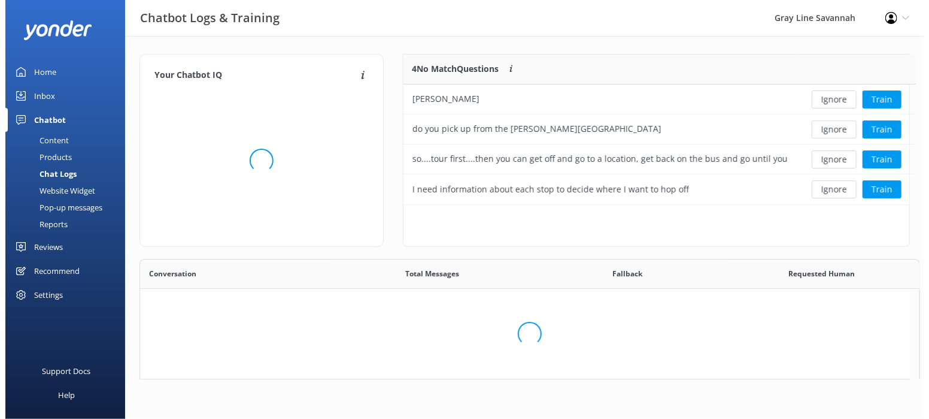
scroll to position [140, 496]
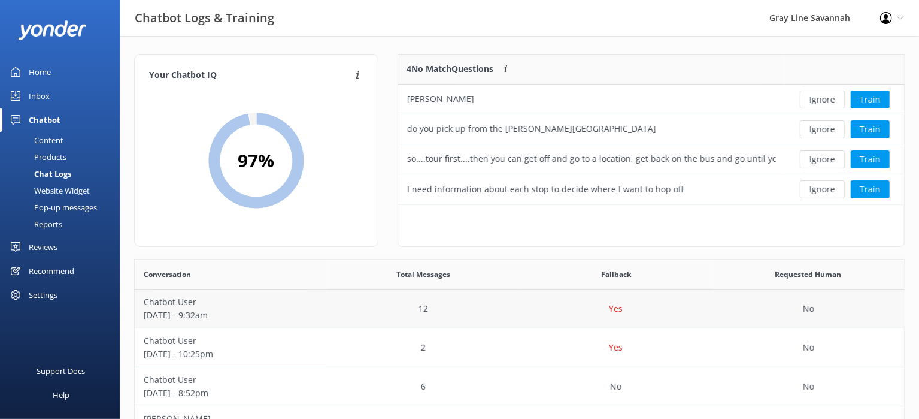
click at [671, 289] on div "Yes" at bounding box center [616, 308] width 193 height 39
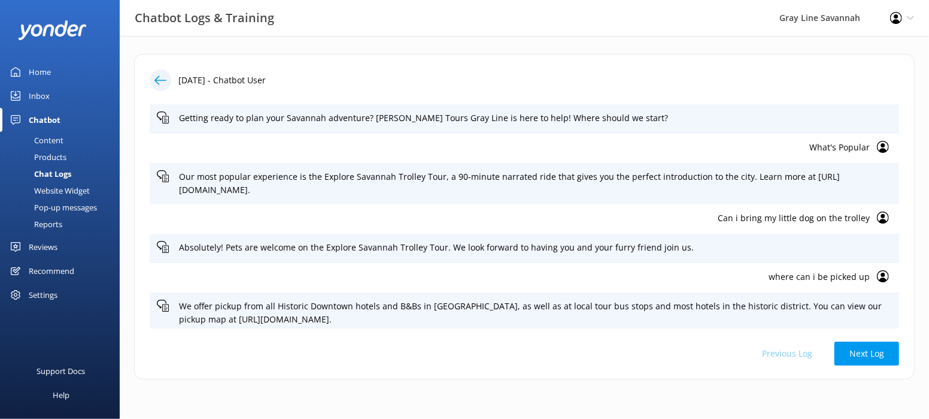
click at [64, 68] on link "Home" at bounding box center [60, 72] width 120 height 24
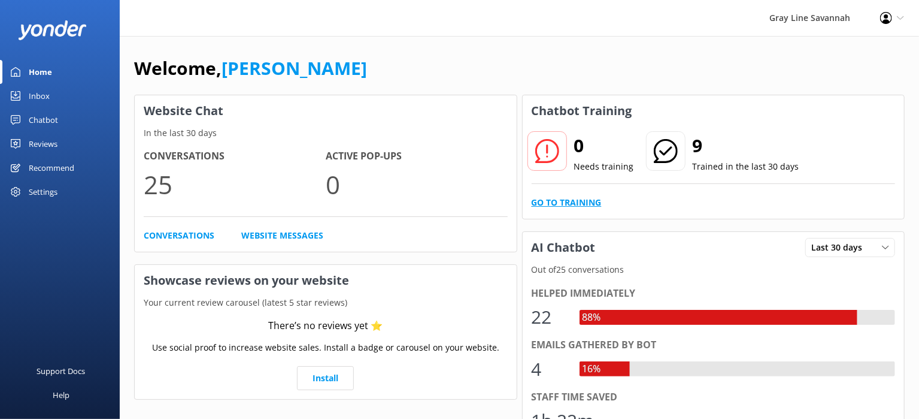
click at [581, 199] on link "Go to Training" at bounding box center [567, 202] width 70 height 13
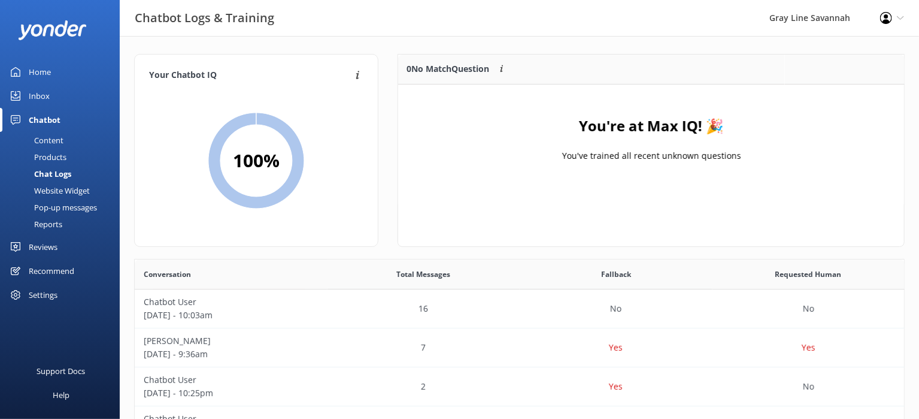
click at [63, 156] on div "Products" at bounding box center [36, 156] width 59 height 17
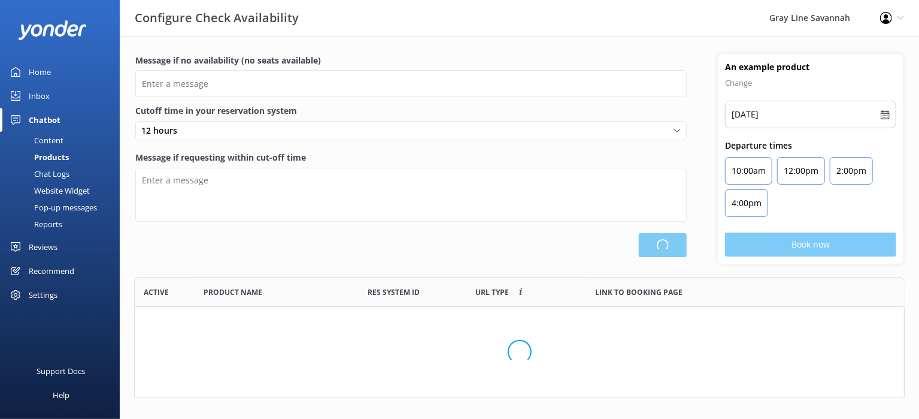
scroll to position [110, 760]
type input "There are no seats available, please check an alternative day"
type textarea "Our online booking system closes {hours} prior to departure. Please contact us …"
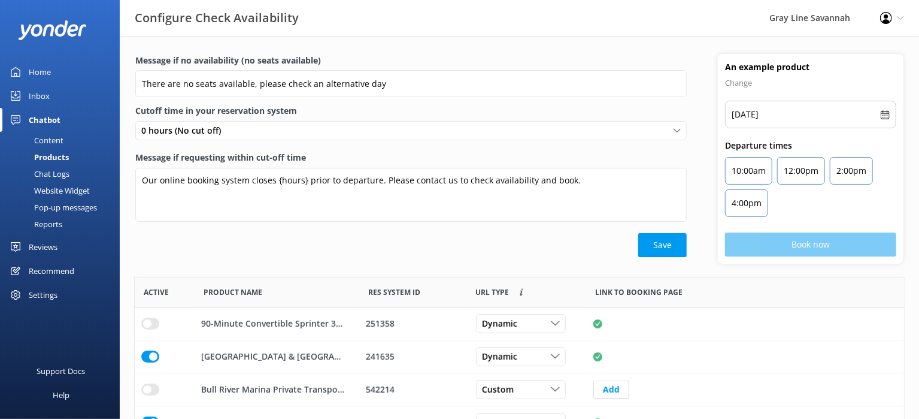
scroll to position [350, 759]
click at [56, 136] on div "Content" at bounding box center [35, 140] width 56 height 17
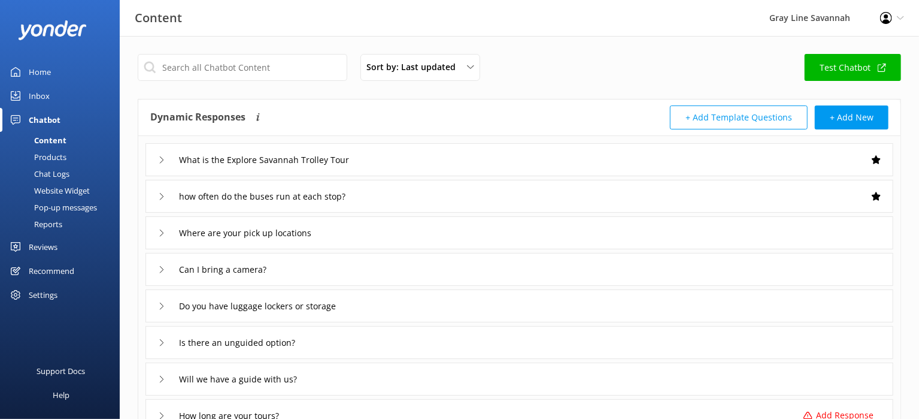
click at [59, 157] on div "Products" at bounding box center [36, 156] width 59 height 17
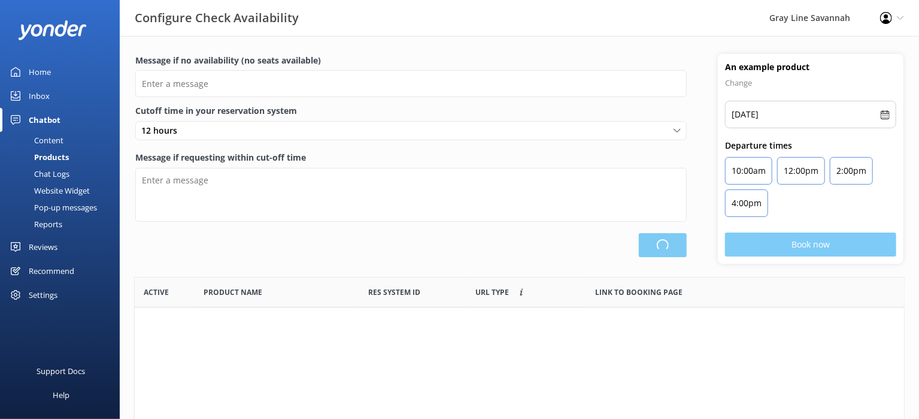
scroll to position [350, 759]
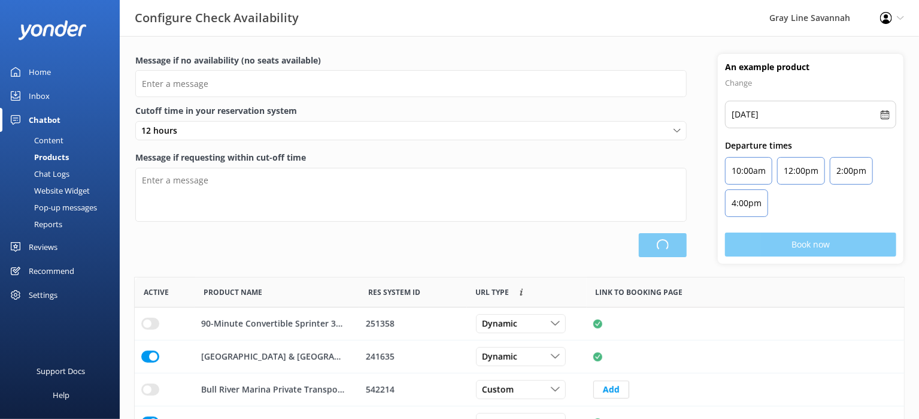
type input "There are no seats available, please check an alternative day"
type textarea "Our online booking system closes {hours} prior to departure. Please contact us …"
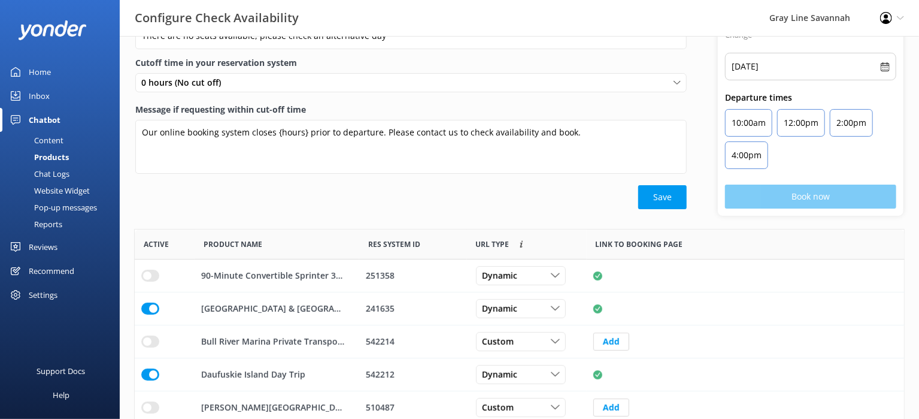
scroll to position [66, 0]
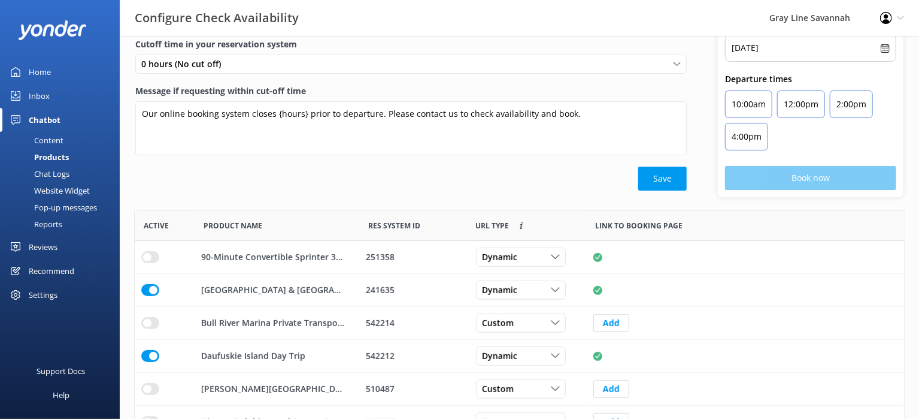
click at [41, 95] on div "Inbox" at bounding box center [39, 96] width 21 height 24
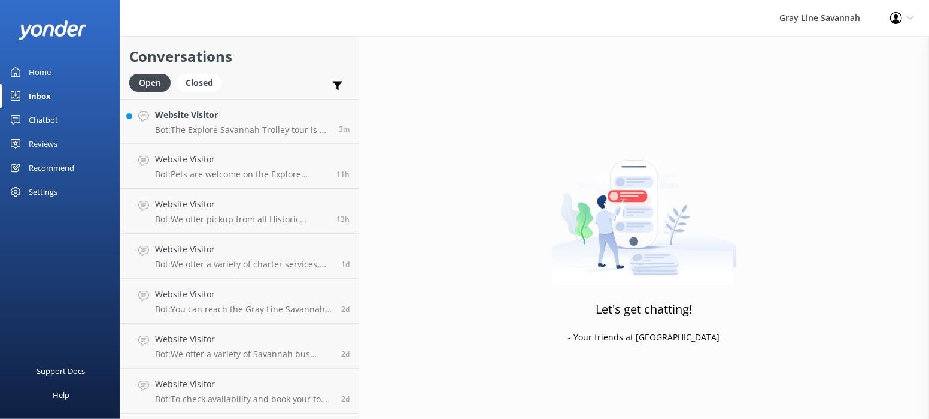
click at [66, 74] on link "Home" at bounding box center [60, 72] width 120 height 24
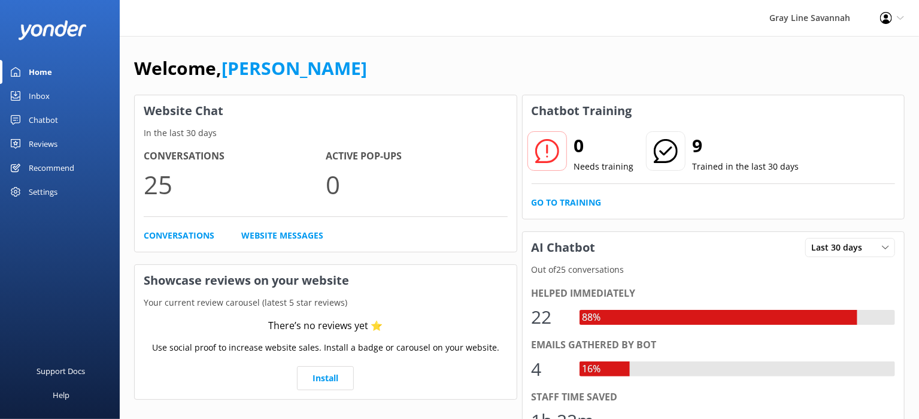
click at [386, 143] on div "Conversations 25 Active Pop-ups 0 Conversations Website Messages" at bounding box center [326, 195] width 382 height 111
click at [359, 155] on h4 "Active Pop-ups" at bounding box center [417, 156] width 182 height 16
drag, startPoint x: 359, startPoint y: 155, endPoint x: 359, endPoint y: 141, distance: 13.8
click at [358, 155] on h4 "Active Pop-ups" at bounding box center [417, 156] width 182 height 16
